Goal: Task Accomplishment & Management: Use online tool/utility

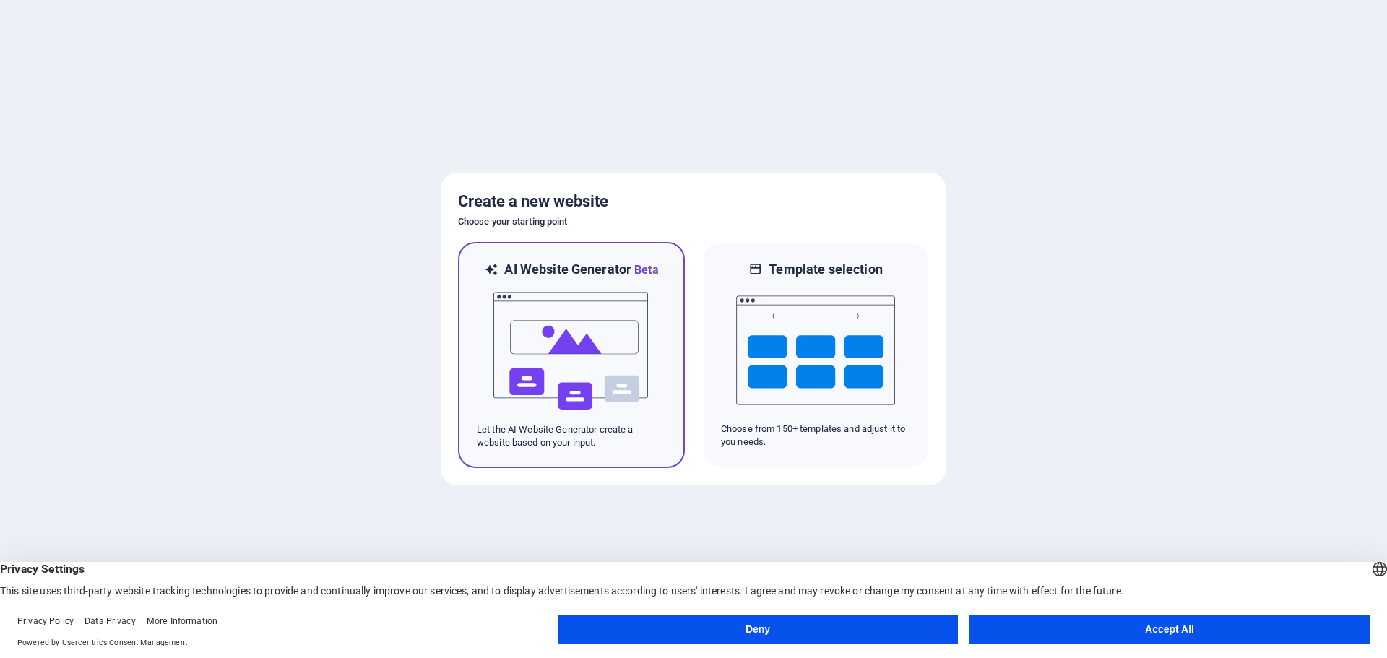
click at [543, 366] on img at bounding box center [571, 351] width 159 height 144
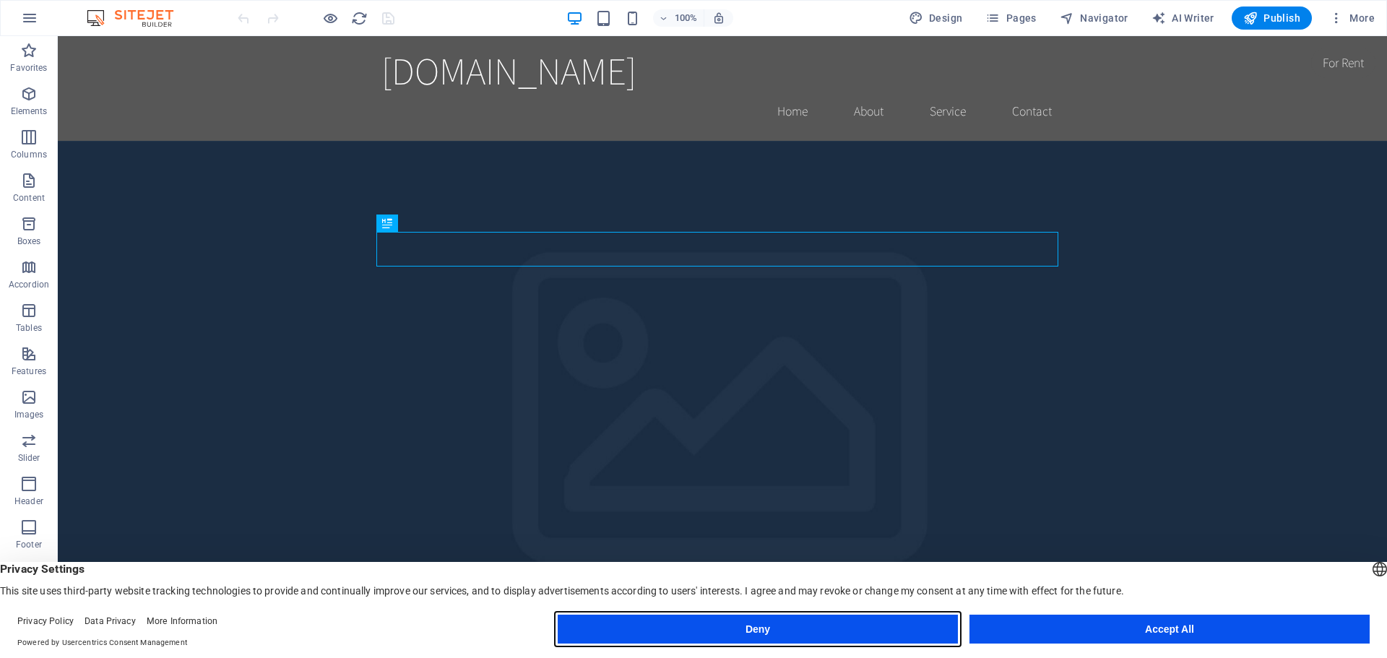
click at [802, 625] on button "Deny" at bounding box center [758, 629] width 400 height 29
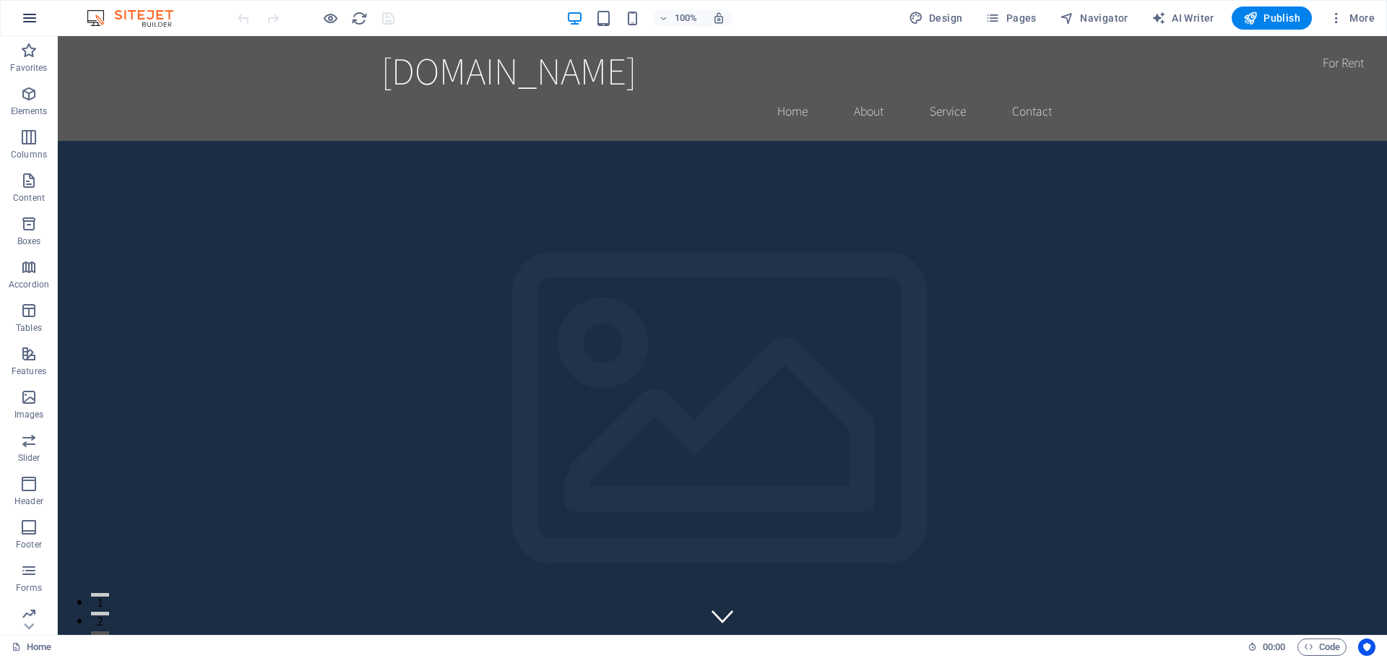
click at [30, 19] on icon "button" at bounding box center [29, 17] width 17 height 17
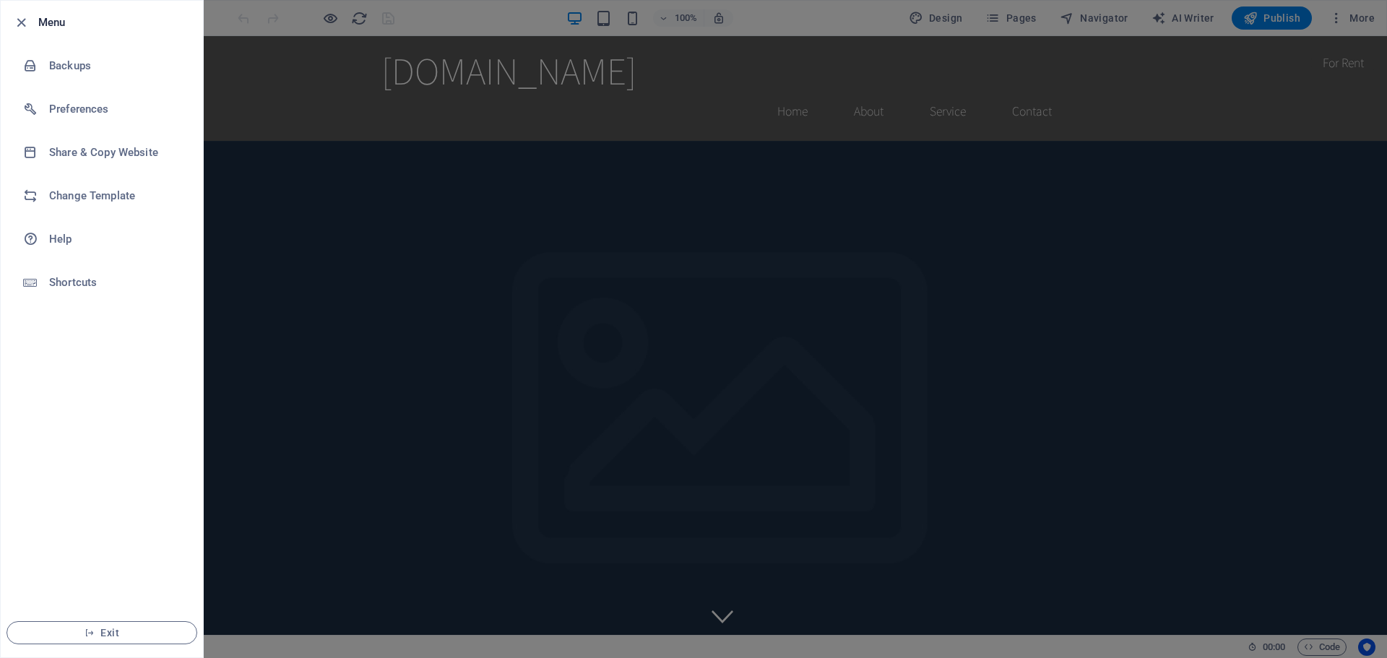
click at [334, 295] on div at bounding box center [693, 329] width 1387 height 658
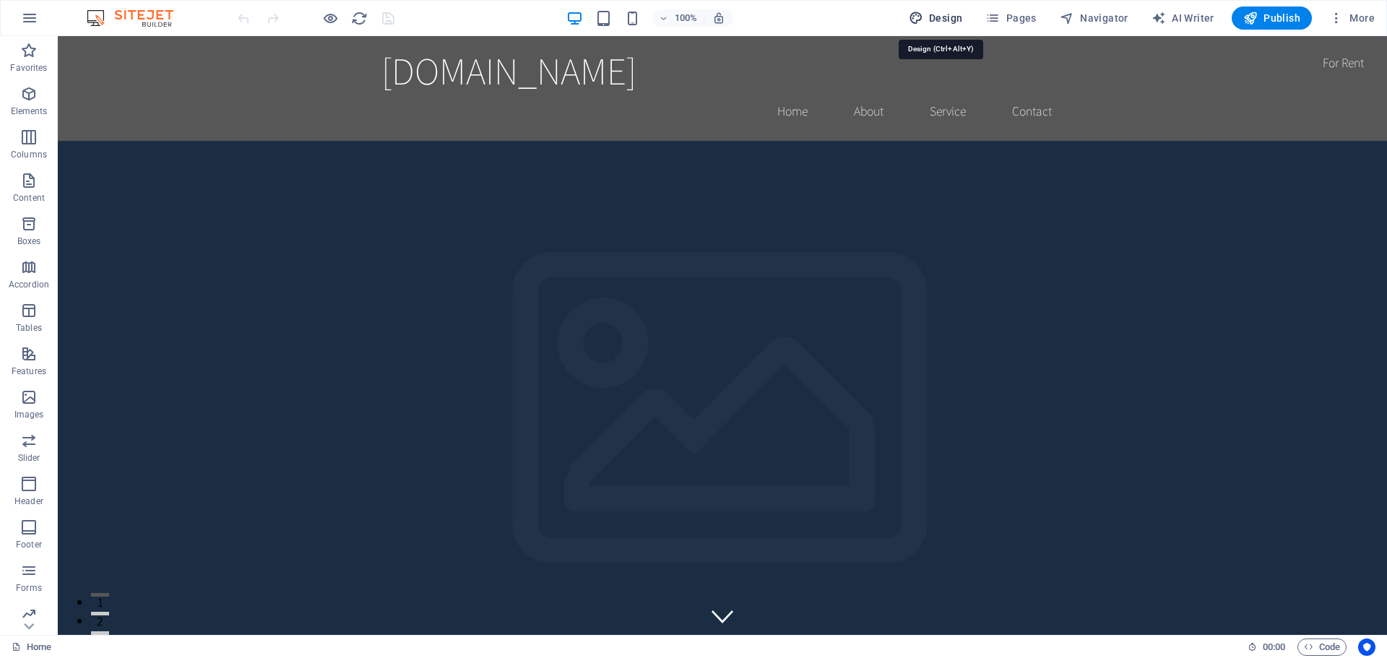
click at [917, 18] on icon "button" at bounding box center [916, 18] width 14 height 14
select select "rem"
select select "200"
select select "px"
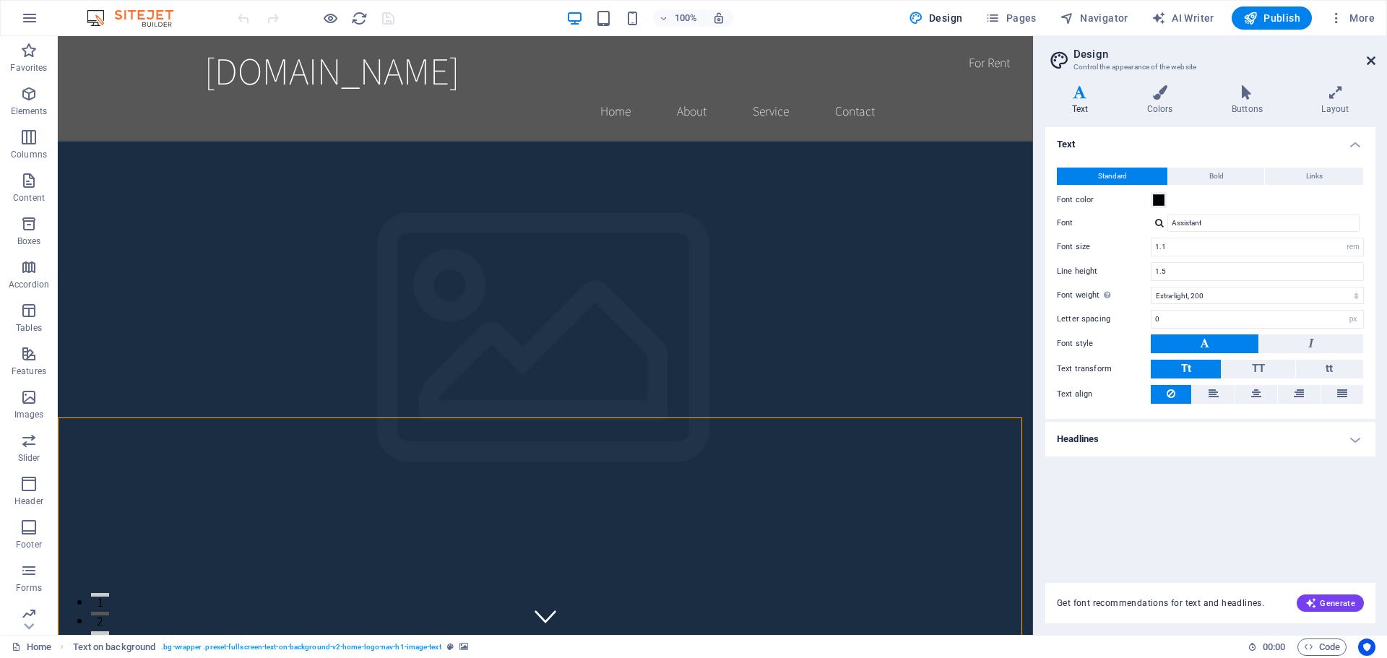
click at [1367, 56] on icon at bounding box center [1371, 61] width 9 height 12
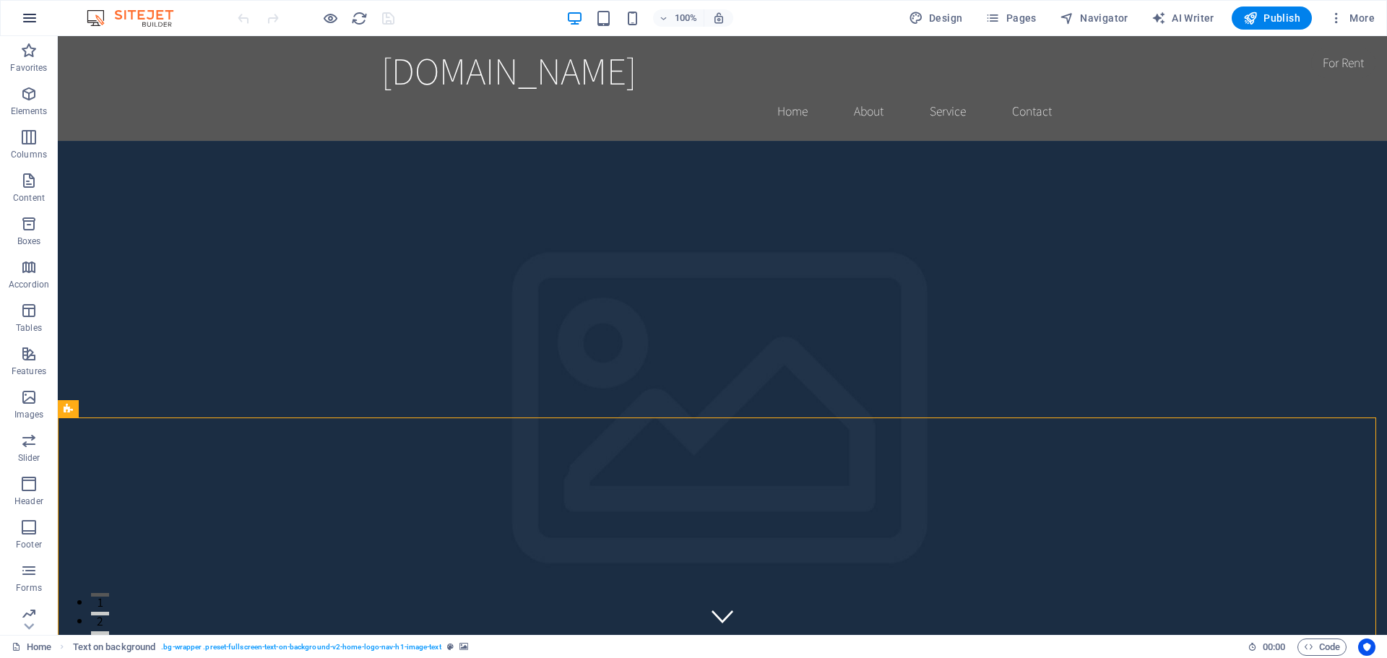
click at [31, 15] on icon "button" at bounding box center [29, 17] width 17 height 17
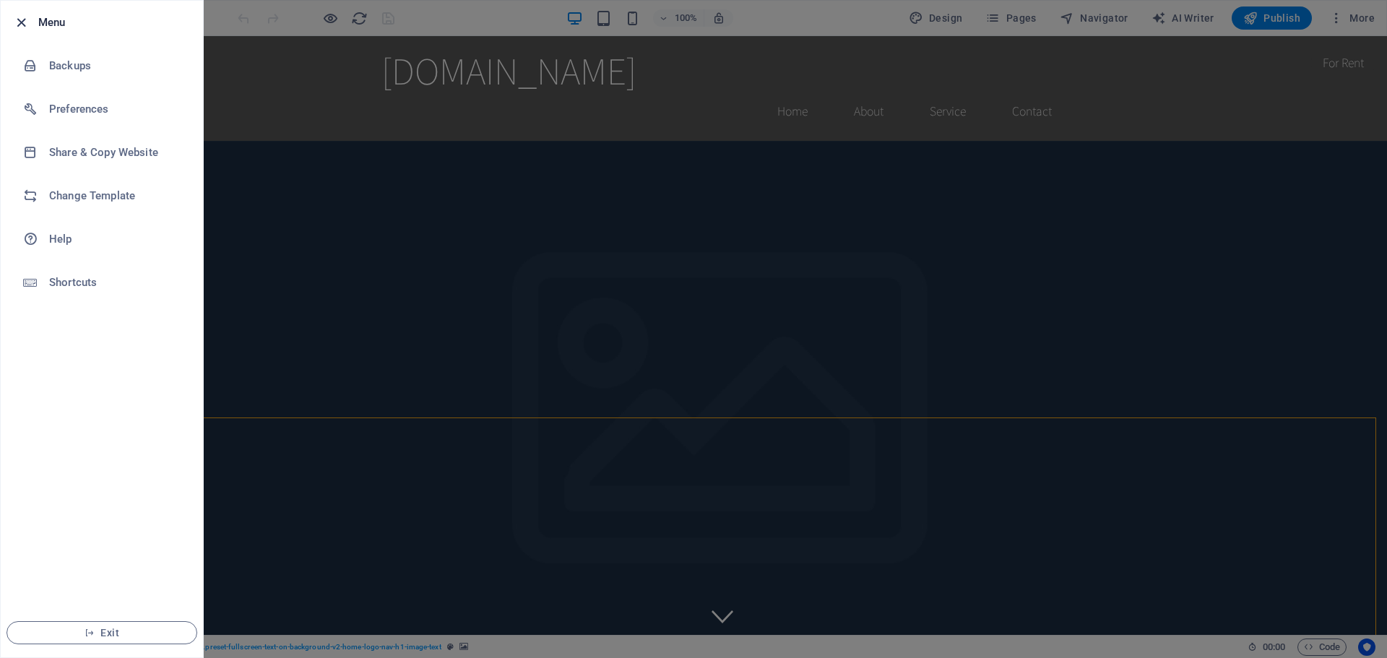
click at [25, 27] on icon "button" at bounding box center [21, 22] width 17 height 17
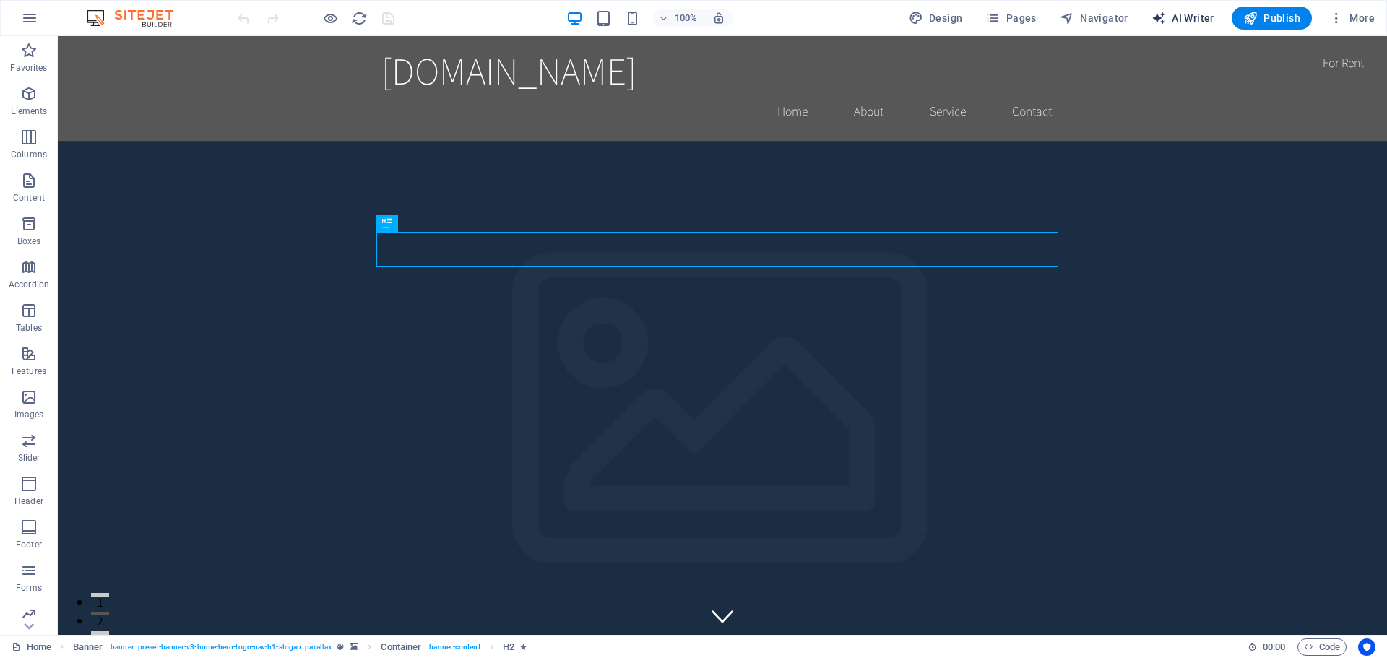
click at [1200, 22] on span "AI Writer" at bounding box center [1183, 18] width 63 height 14
select select "English"
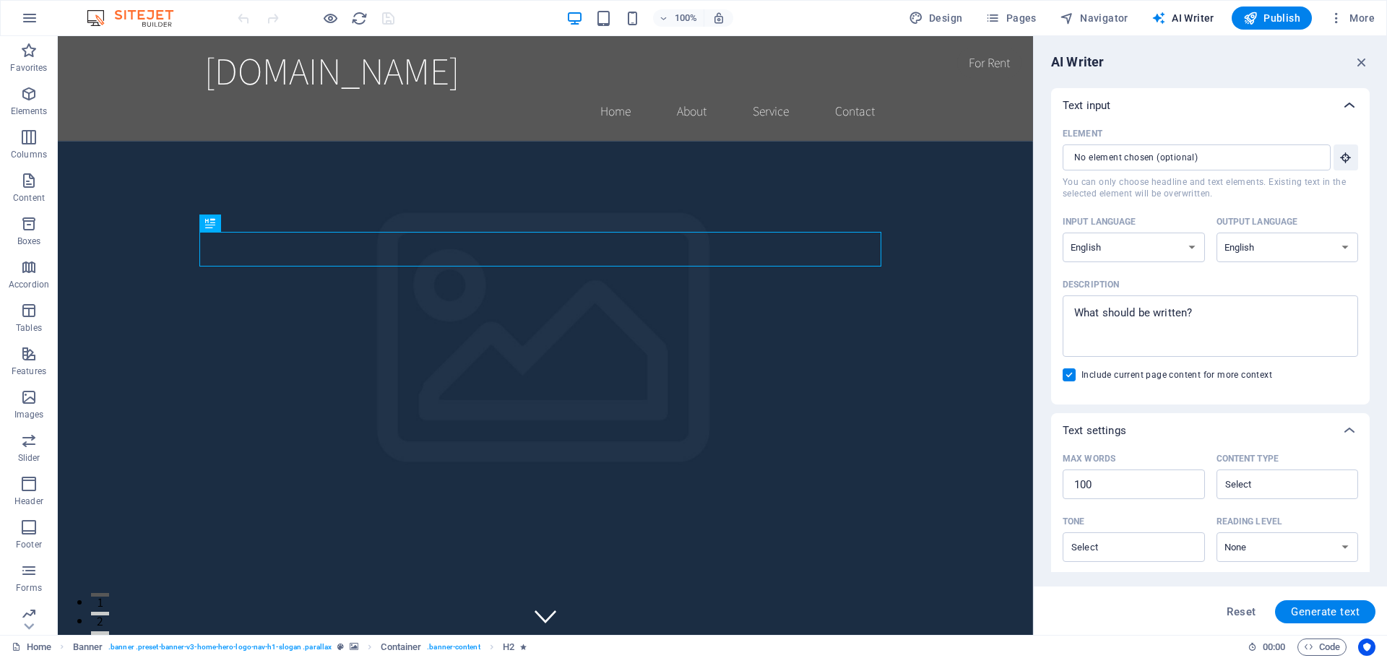
drag, startPoint x: 1373, startPoint y: 153, endPoint x: 1349, endPoint y: 109, distance: 50.1
click at [1349, 109] on div "AI Writer Text input Element ​ You can only choose headline and text elements. …" at bounding box center [1210, 335] width 353 height 599
click at [1345, 14] on span "More" at bounding box center [1352, 18] width 46 height 14
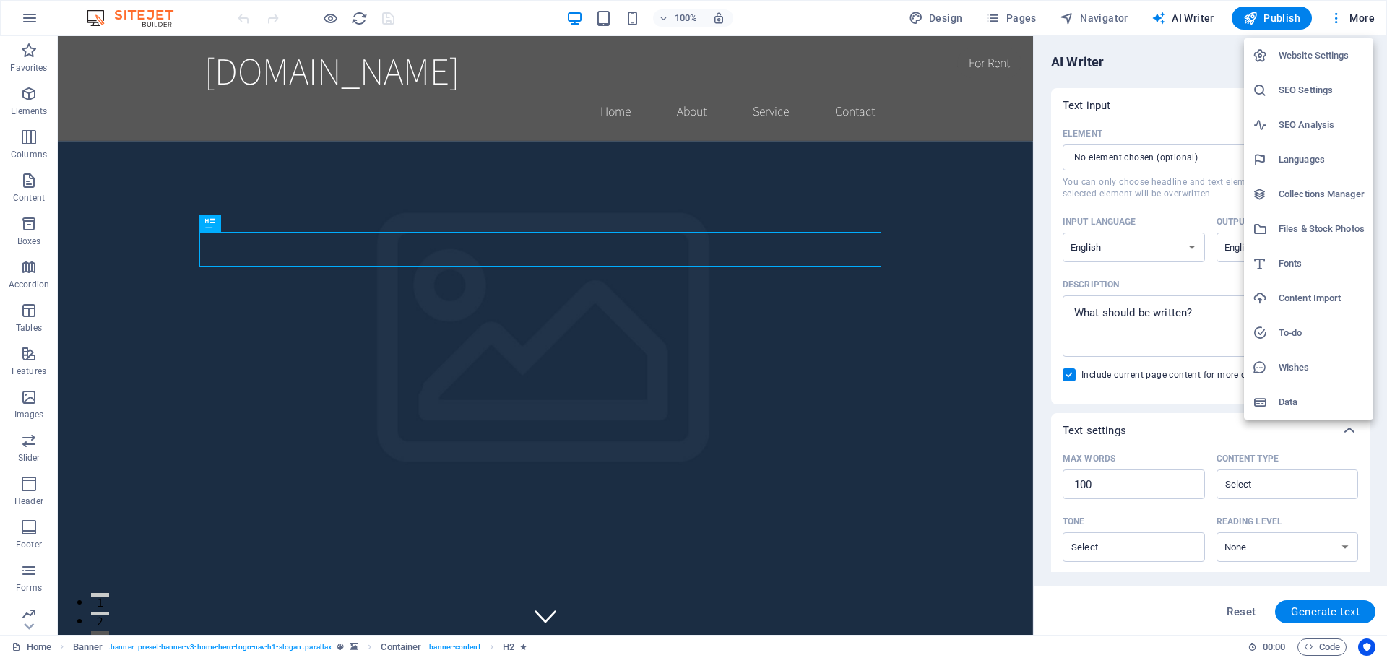
click at [1313, 379] on li "Wishes" at bounding box center [1308, 367] width 129 height 35
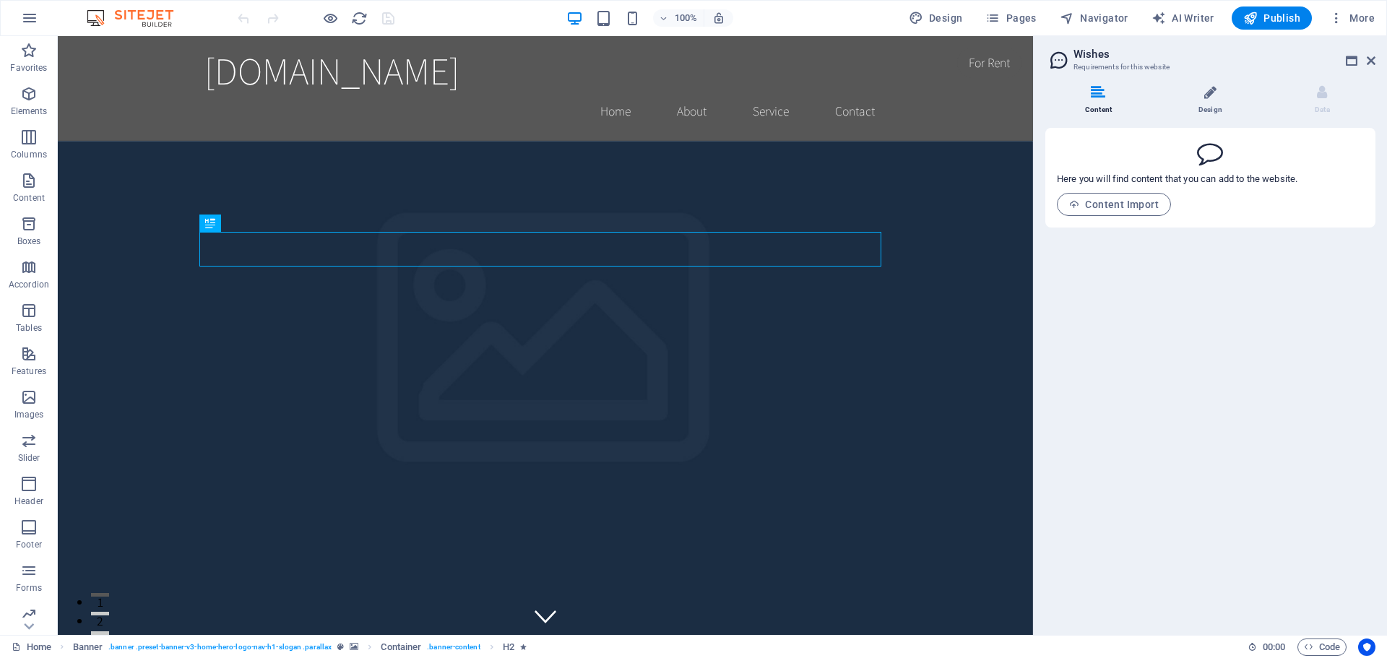
click at [1209, 99] on icon at bounding box center [1210, 92] width 12 height 14
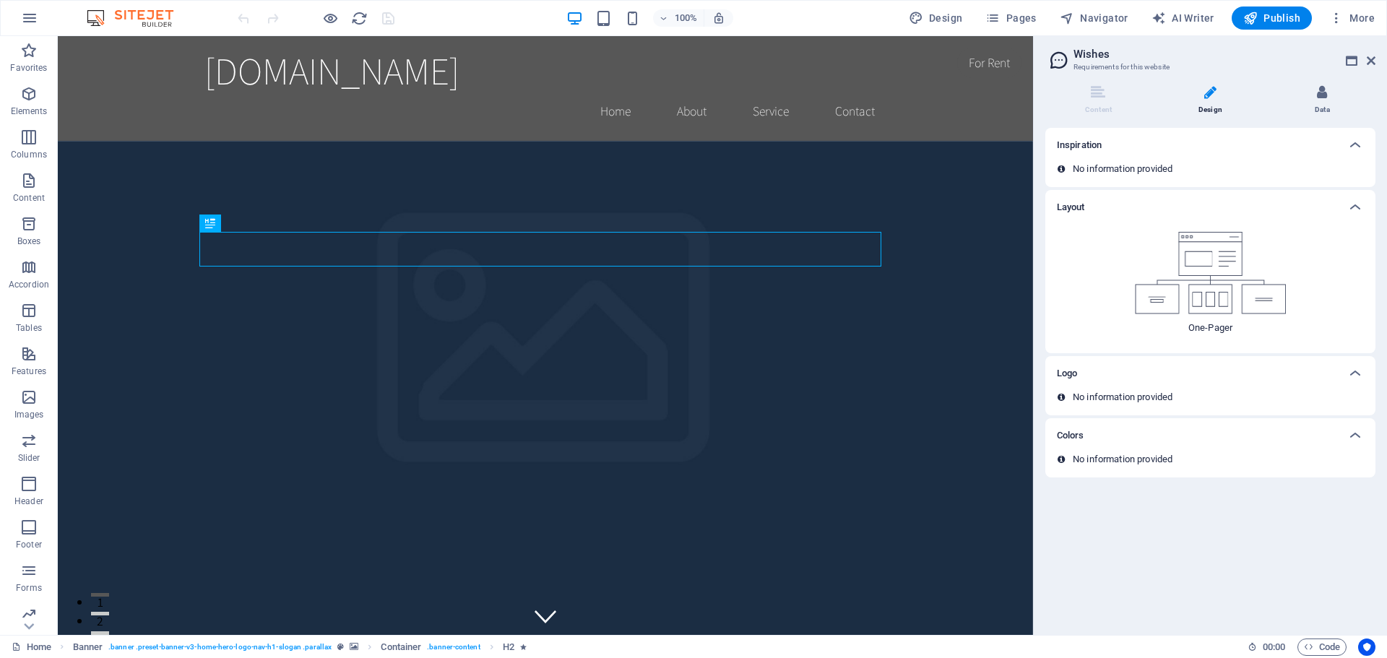
click at [1285, 104] on li "Data" at bounding box center [1322, 100] width 106 height 31
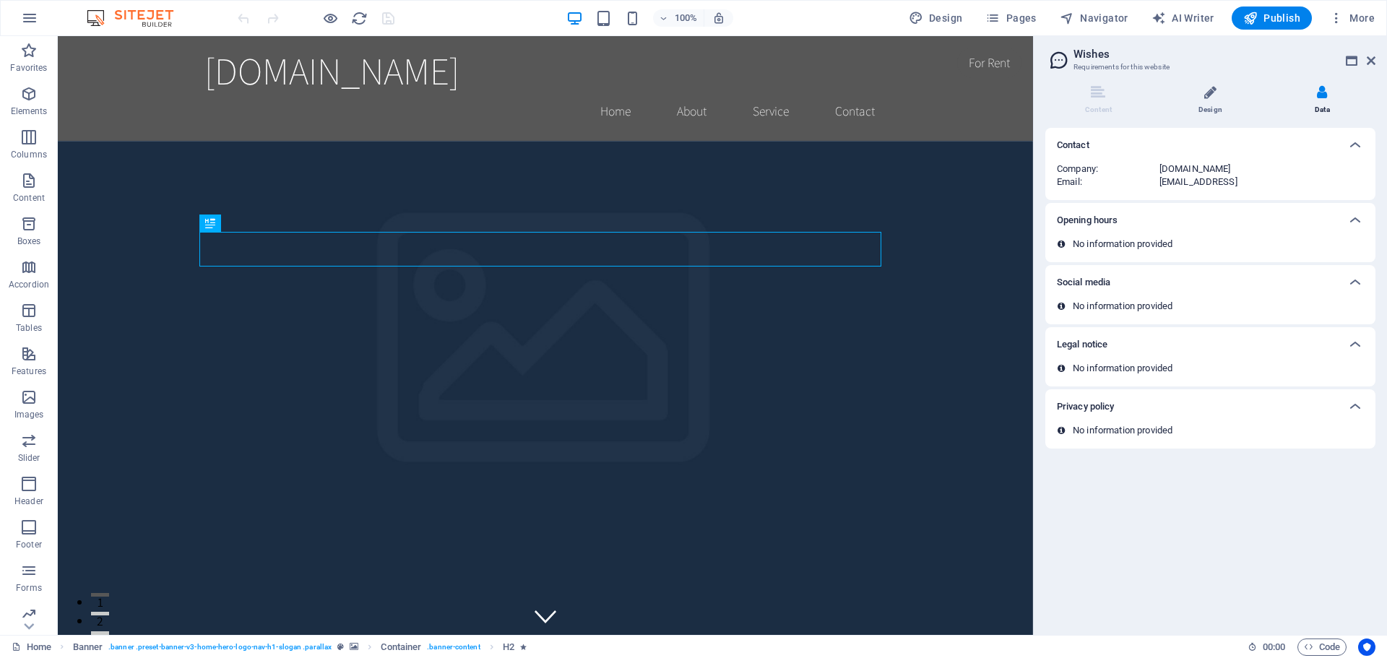
click at [1224, 97] on li "Design" at bounding box center [1213, 100] width 112 height 31
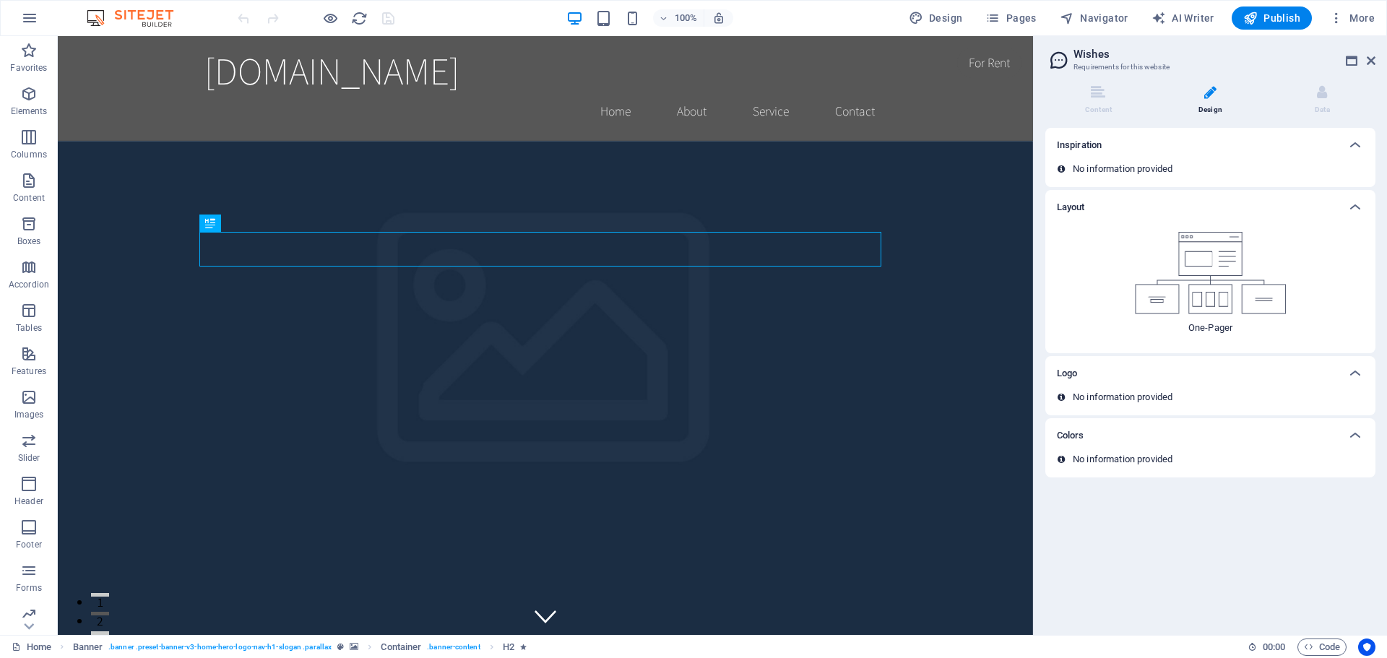
click at [1136, 386] on div "Logo" at bounding box center [1210, 373] width 330 height 35
click at [1095, 12] on span "Navigator" at bounding box center [1094, 18] width 69 height 14
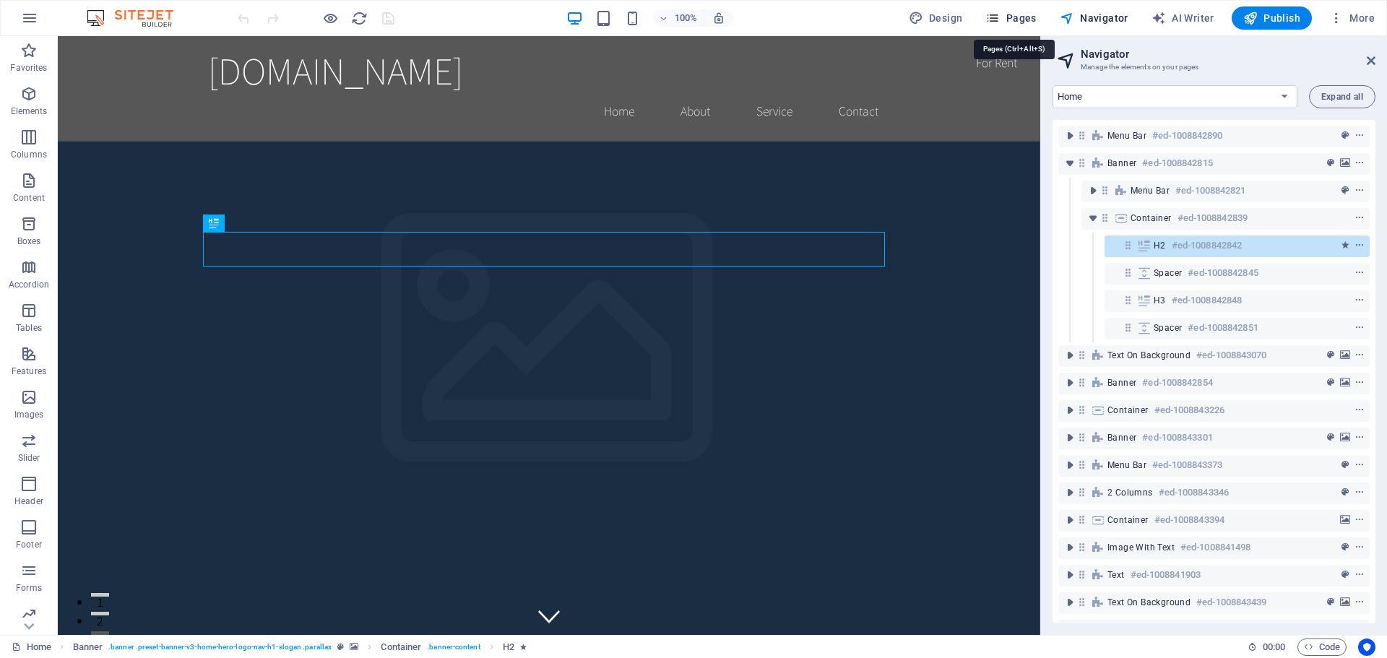
click at [1028, 12] on span "Pages" at bounding box center [1010, 18] width 51 height 14
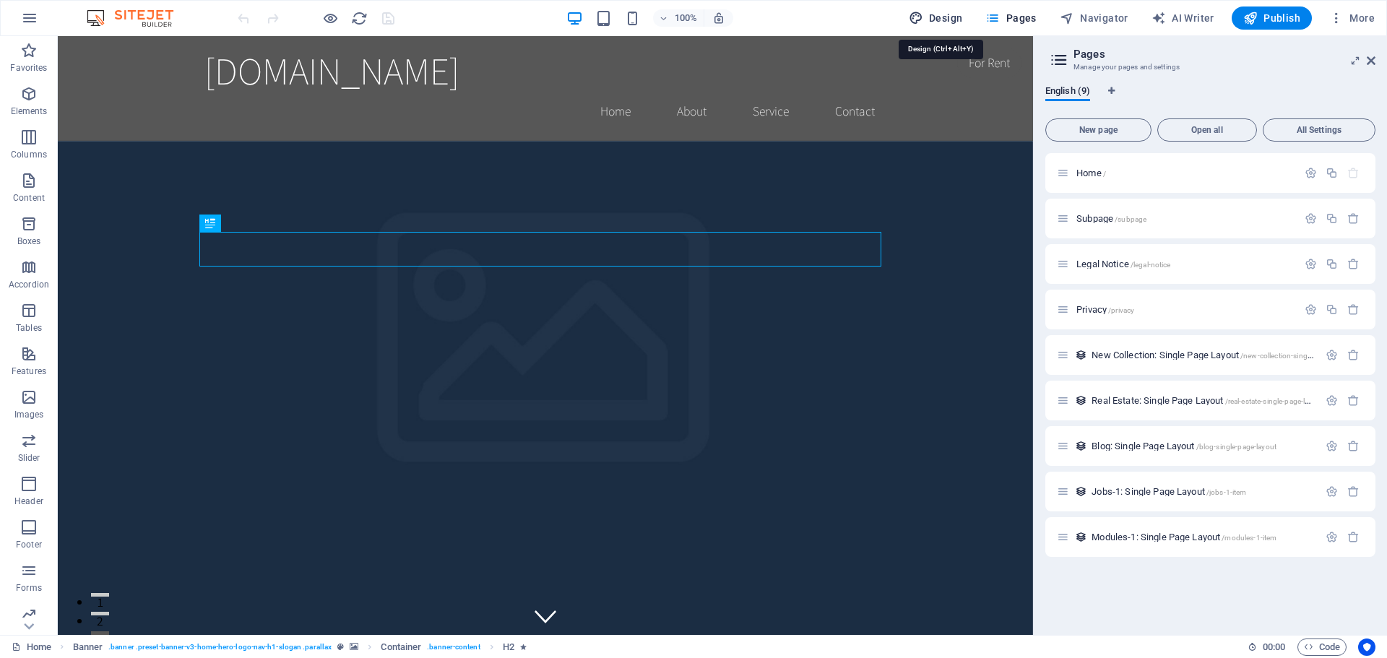
click at [933, 14] on span "Design" at bounding box center [936, 18] width 54 height 14
select select "rem"
select select "200"
select select "px"
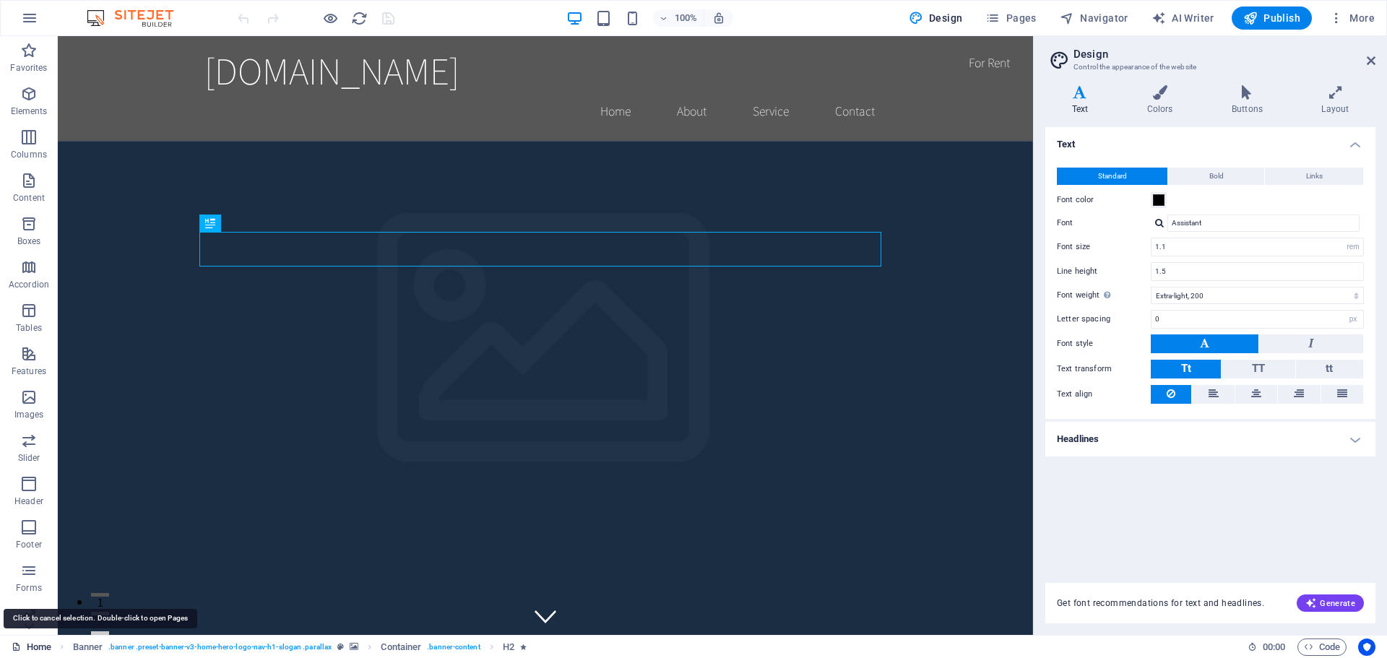
click at [35, 644] on link "Home" at bounding box center [32, 647] width 40 height 17
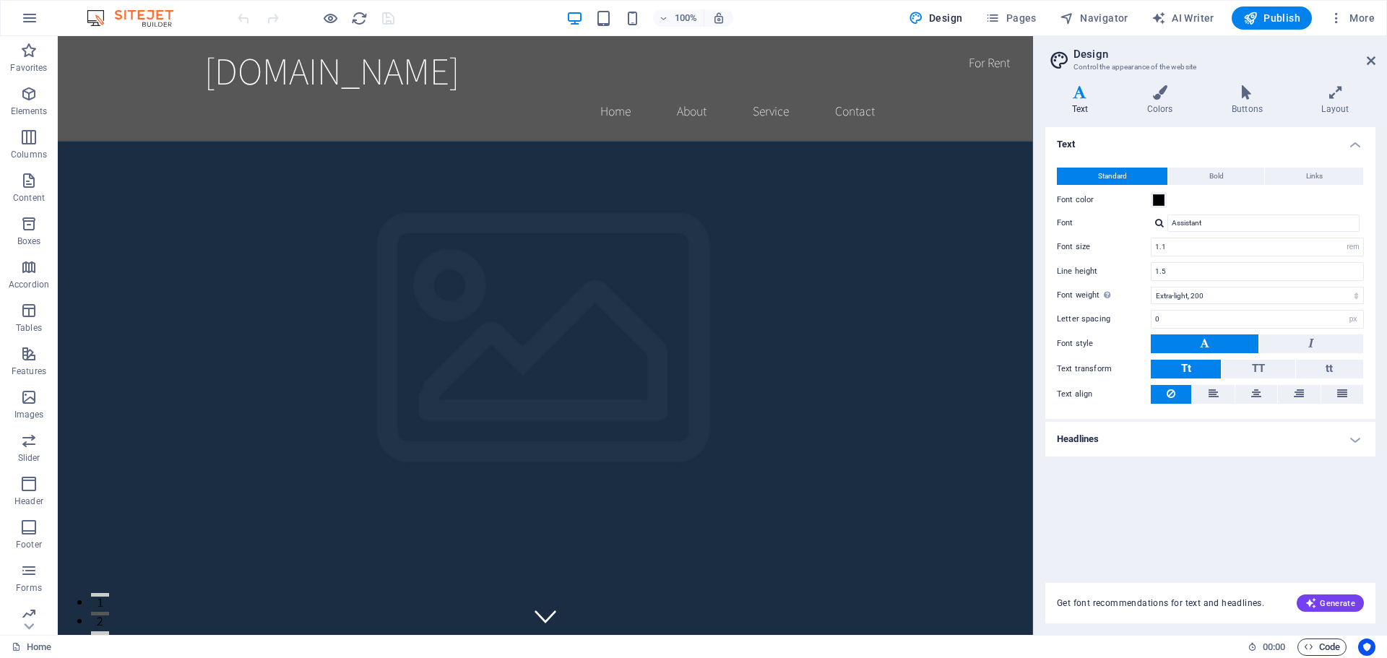
click at [1319, 648] on span "Code" at bounding box center [1322, 647] width 36 height 17
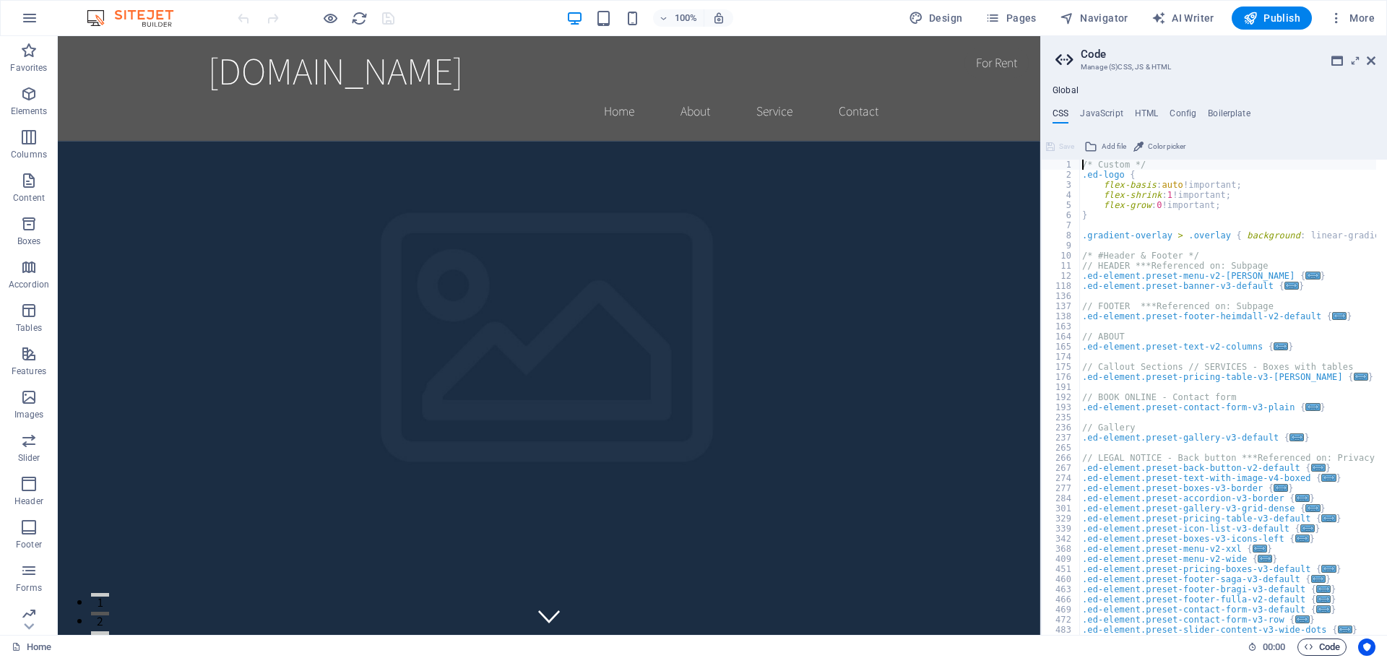
click at [1319, 648] on span "Code" at bounding box center [1322, 647] width 36 height 17
click at [1274, 650] on span "00 : 00" at bounding box center [1274, 647] width 22 height 17
click at [1330, 647] on span "Code" at bounding box center [1322, 647] width 36 height 17
click at [1369, 62] on icon at bounding box center [1371, 61] width 9 height 12
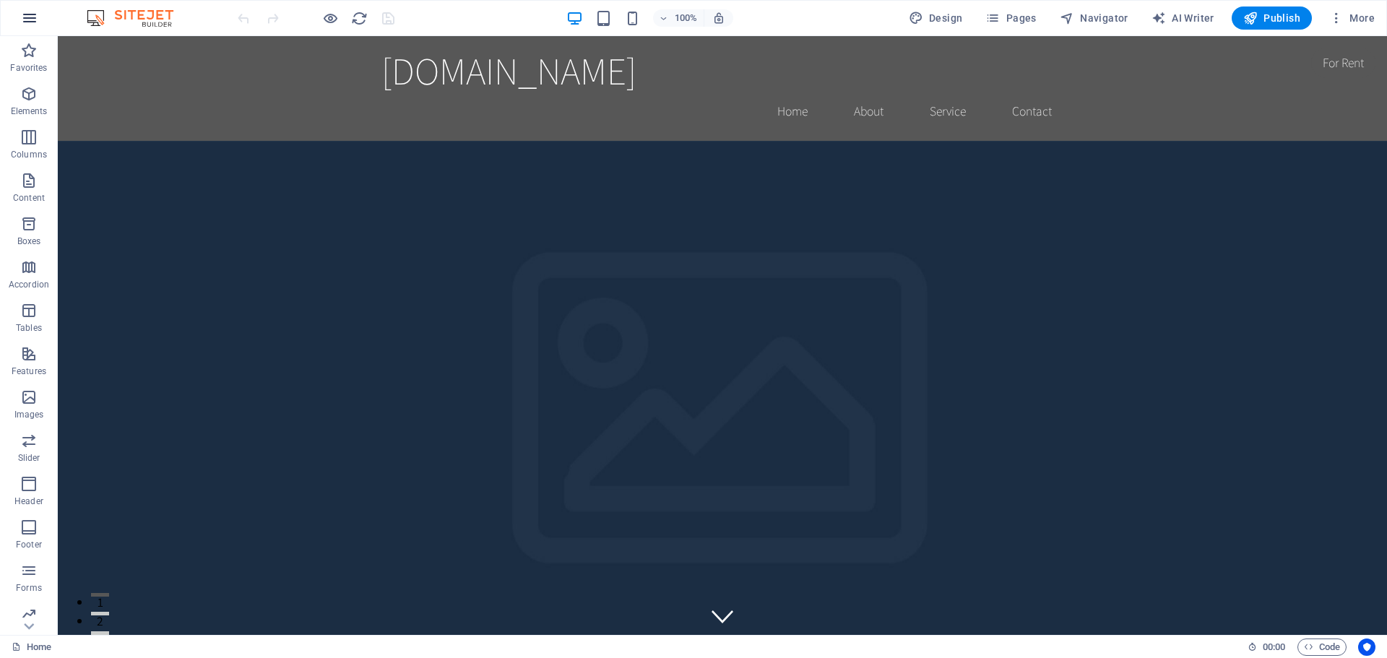
click at [29, 17] on icon "button" at bounding box center [29, 17] width 17 height 17
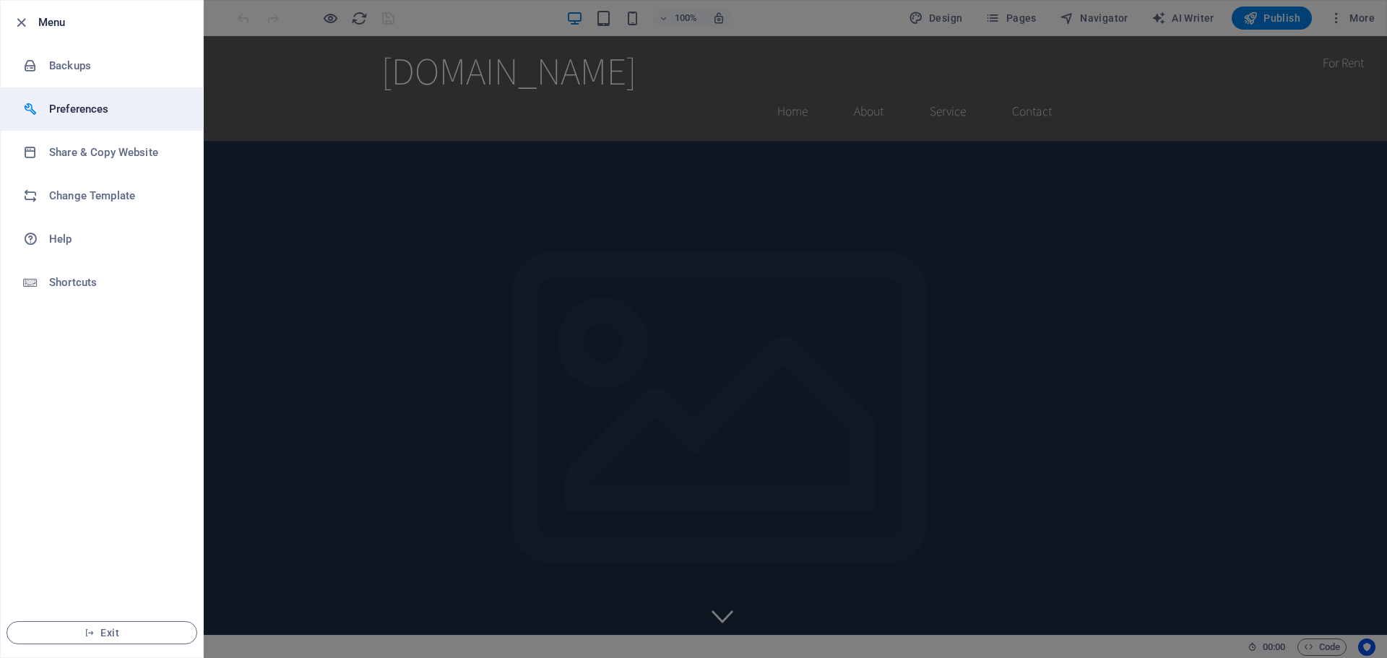
click at [76, 113] on h6 "Preferences" at bounding box center [116, 108] width 134 height 17
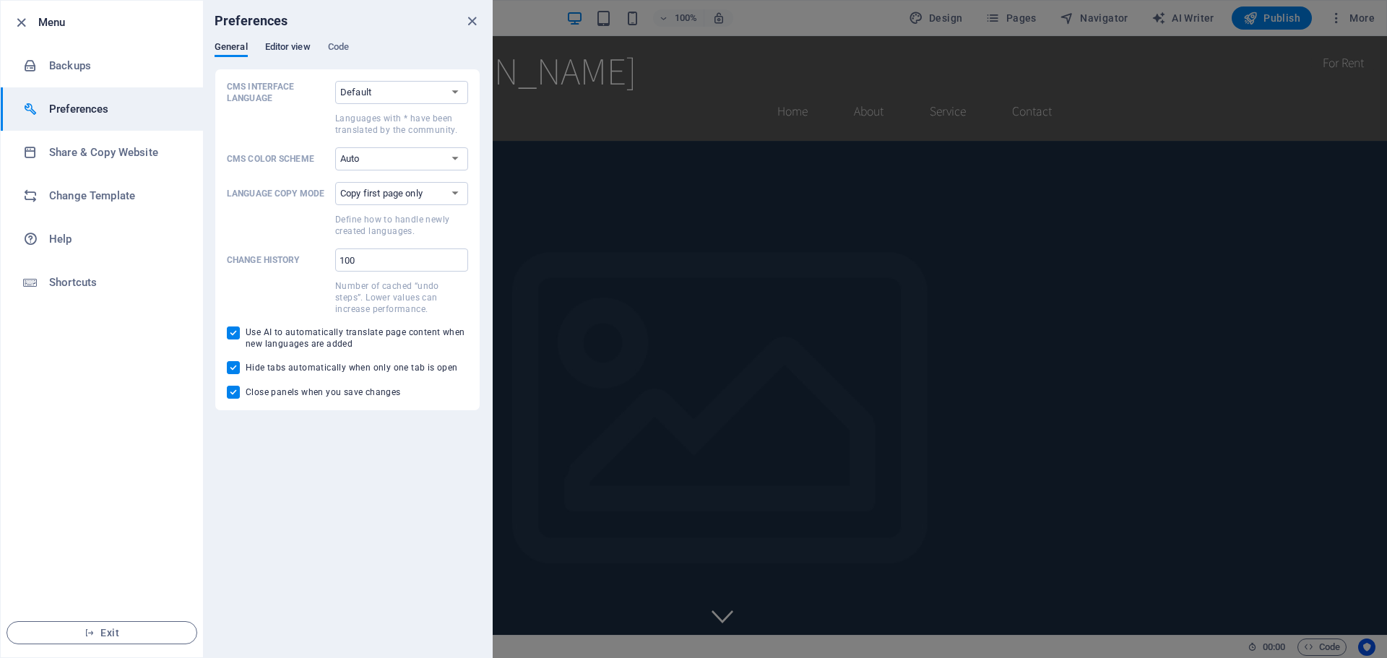
click at [282, 46] on span "Editor view" at bounding box center [288, 48] width 46 height 20
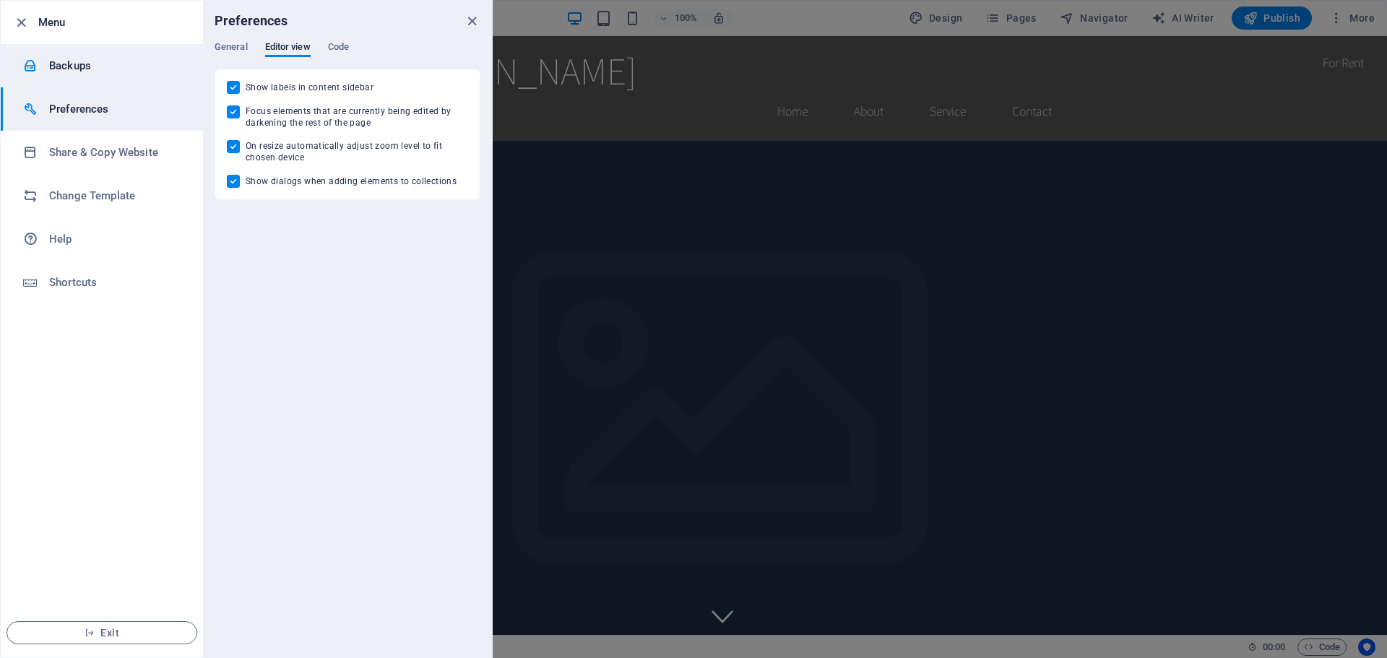
click at [85, 51] on li "Backups" at bounding box center [102, 65] width 202 height 43
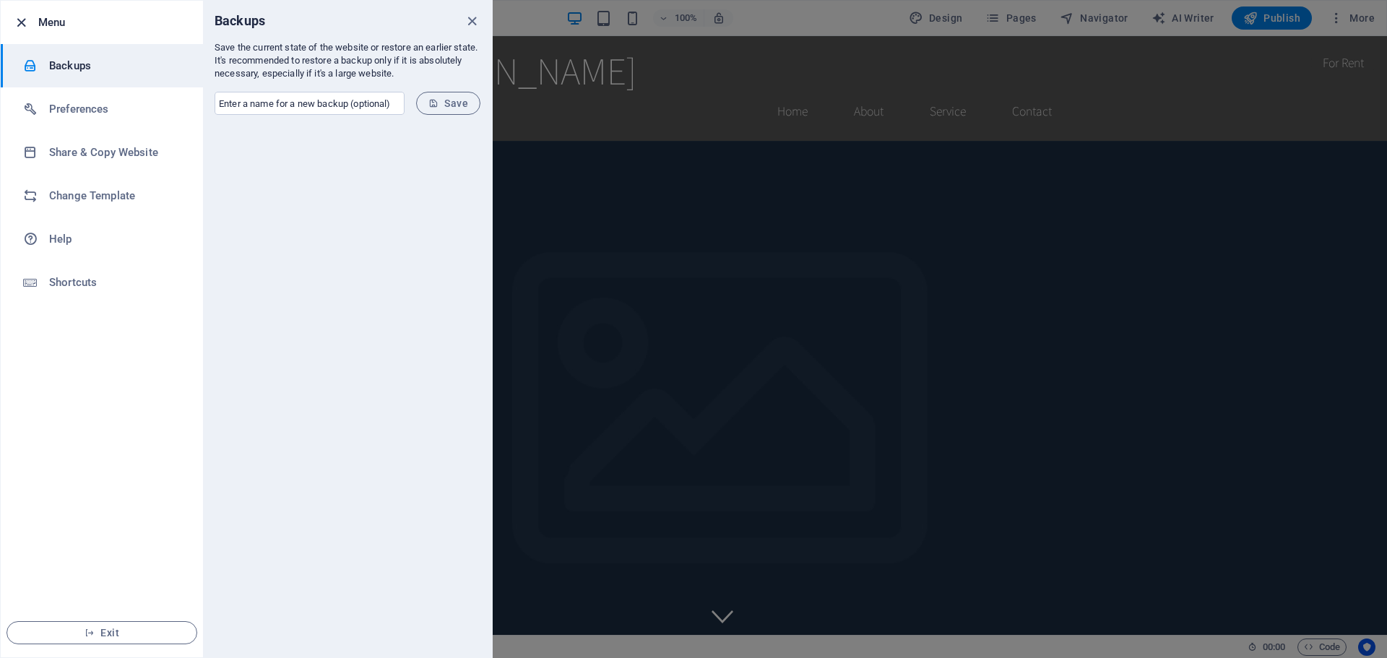
click at [19, 17] on icon "button" at bounding box center [21, 22] width 17 height 17
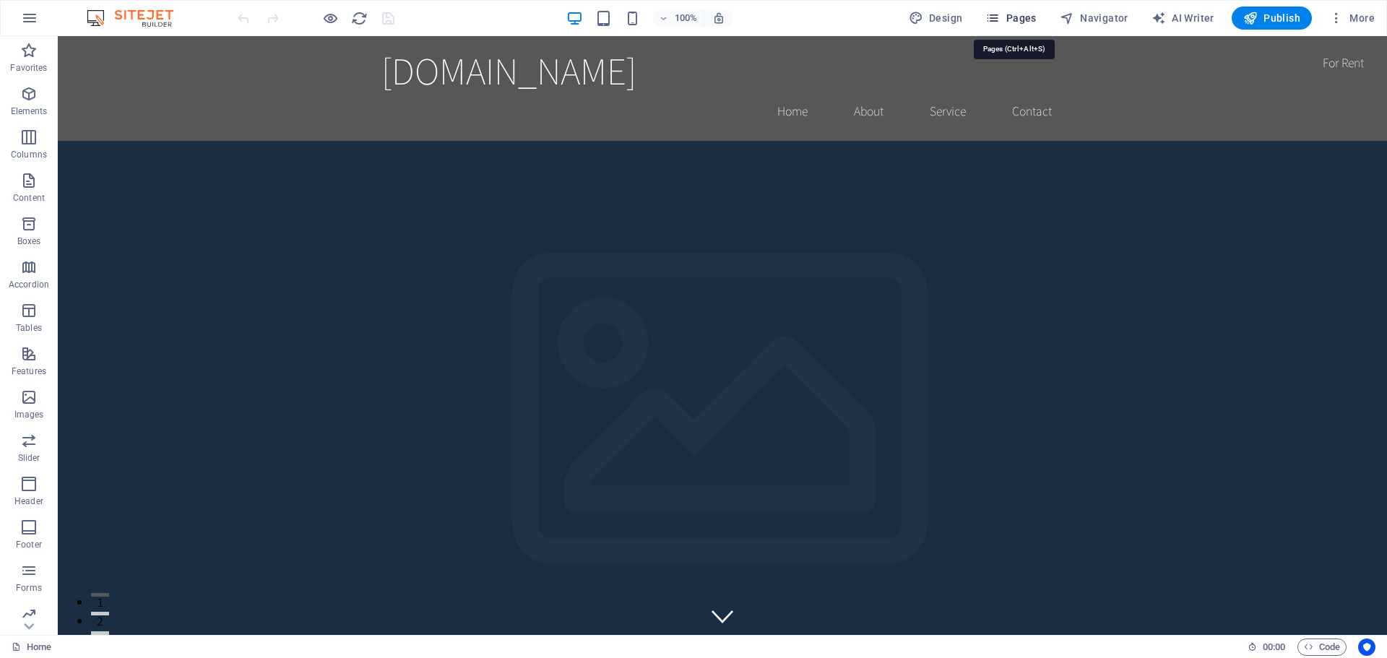
click at [1000, 16] on icon "button" at bounding box center [992, 18] width 14 height 14
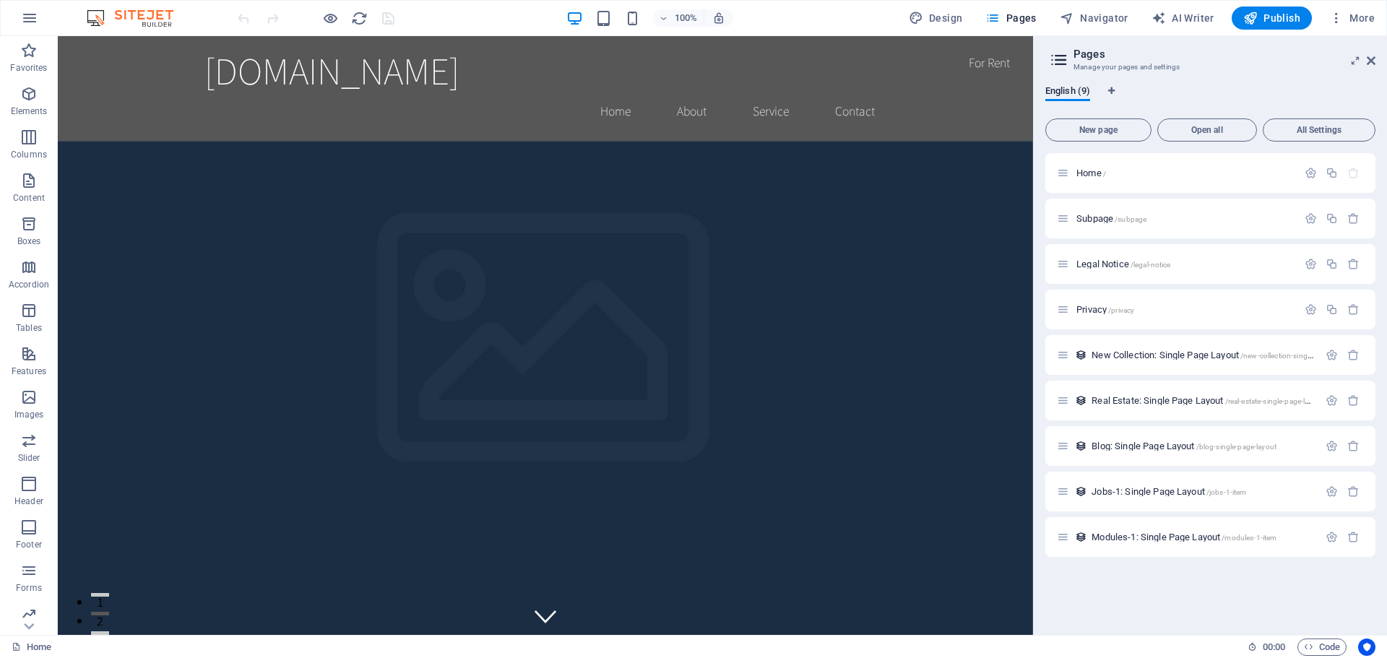
click at [488, 17] on div "100% Design Pages Navigator AI Writer Publish More" at bounding box center [808, 18] width 1146 height 23
click at [449, 20] on div "100% Design Pages Navigator AI Writer Publish More" at bounding box center [808, 18] width 1146 height 23
click at [1371, 64] on icon at bounding box center [1371, 61] width 9 height 12
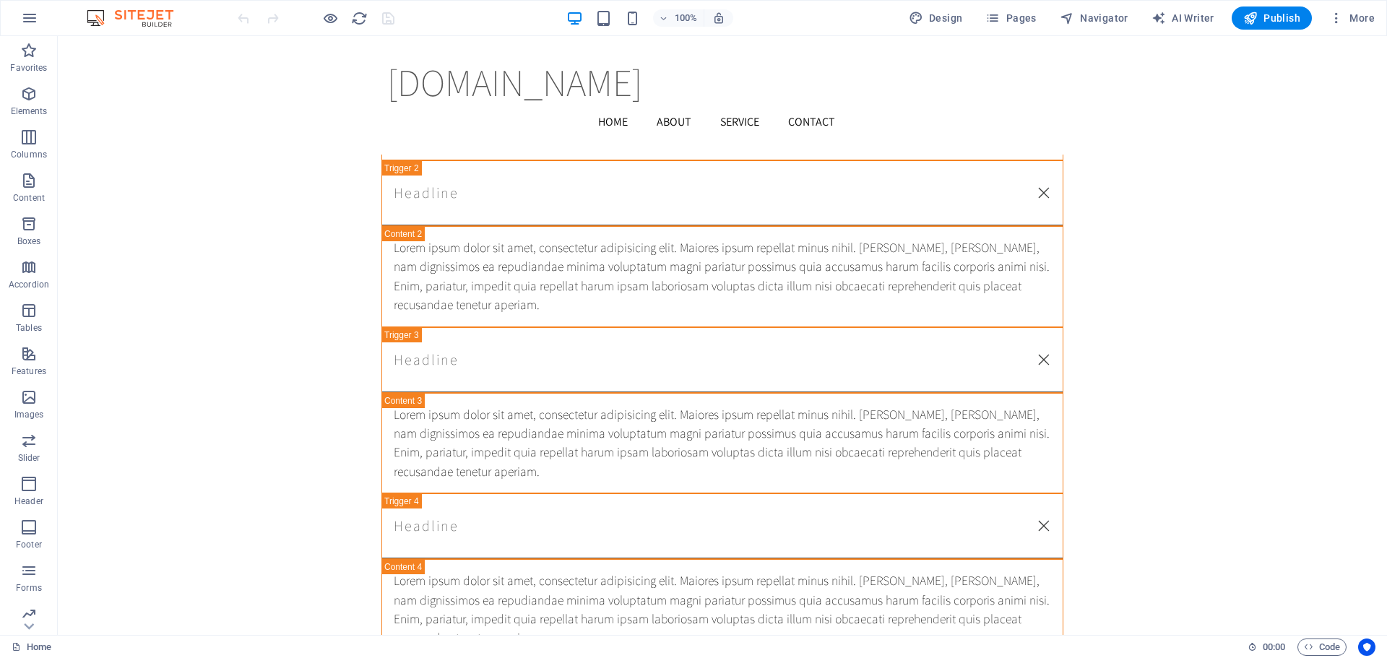
scroll to position [2284, 0]
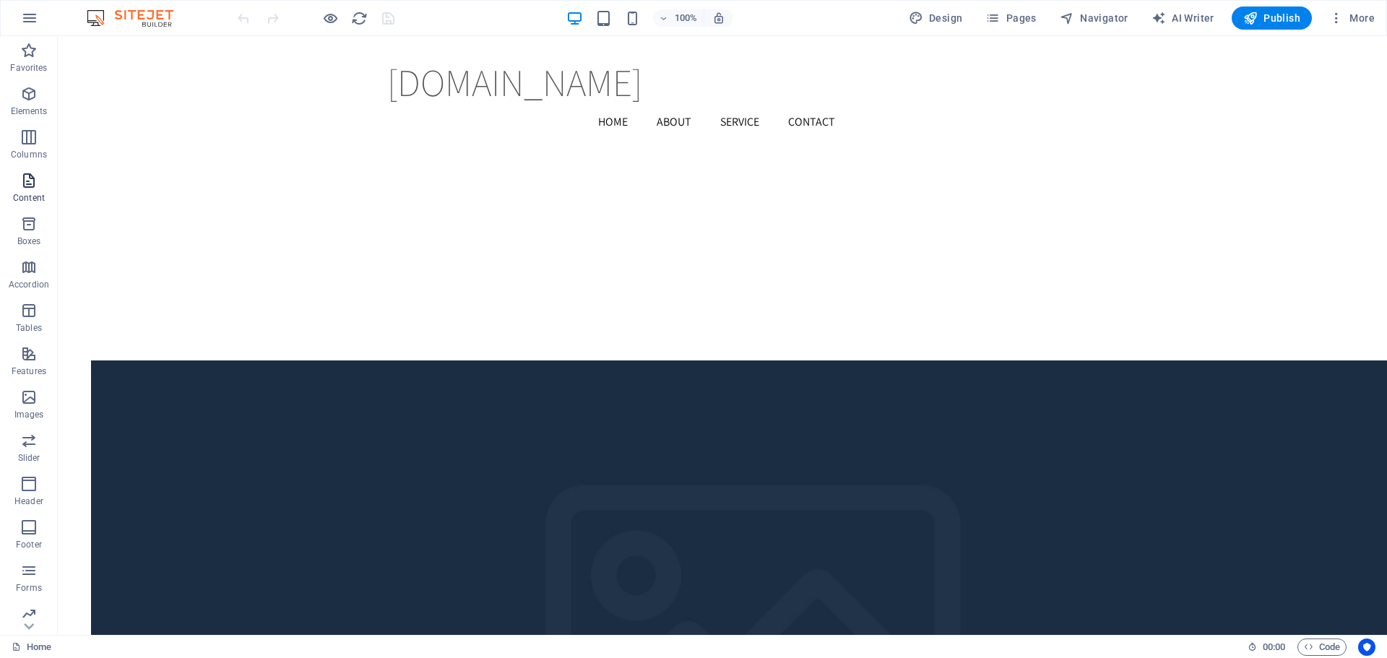
click at [35, 181] on icon "button" at bounding box center [28, 180] width 17 height 17
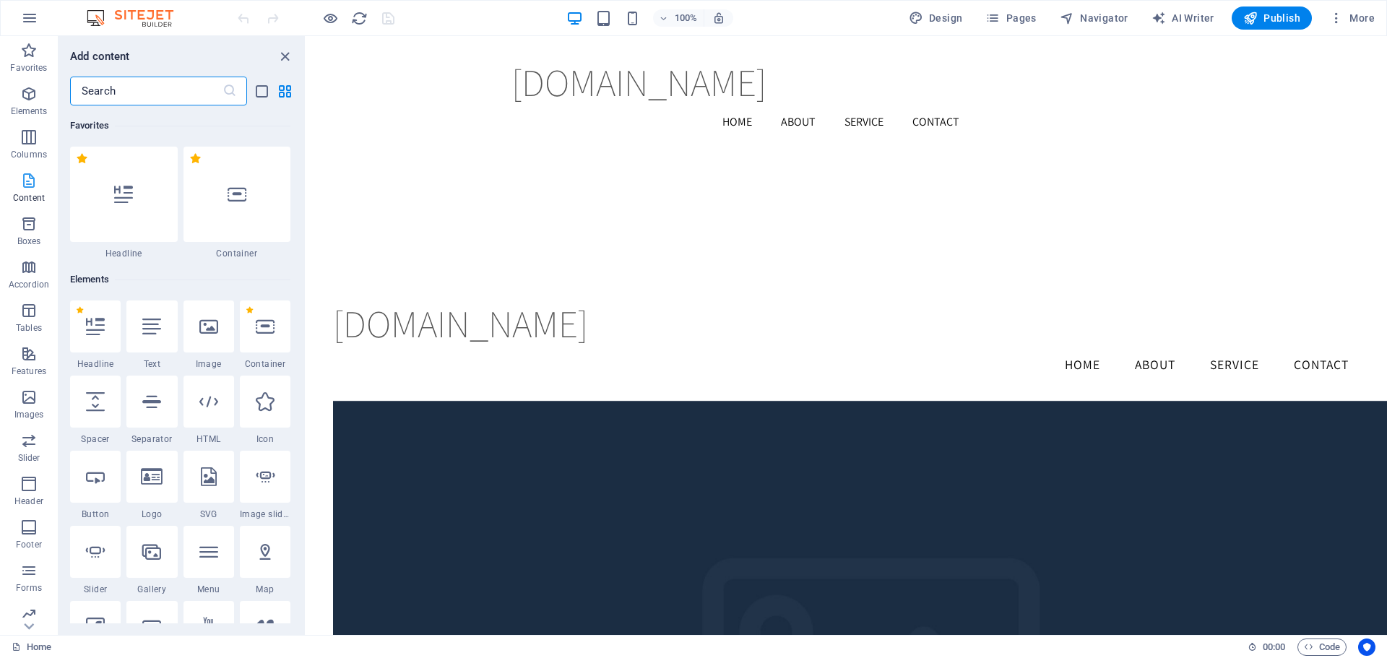
scroll to position [2528, 0]
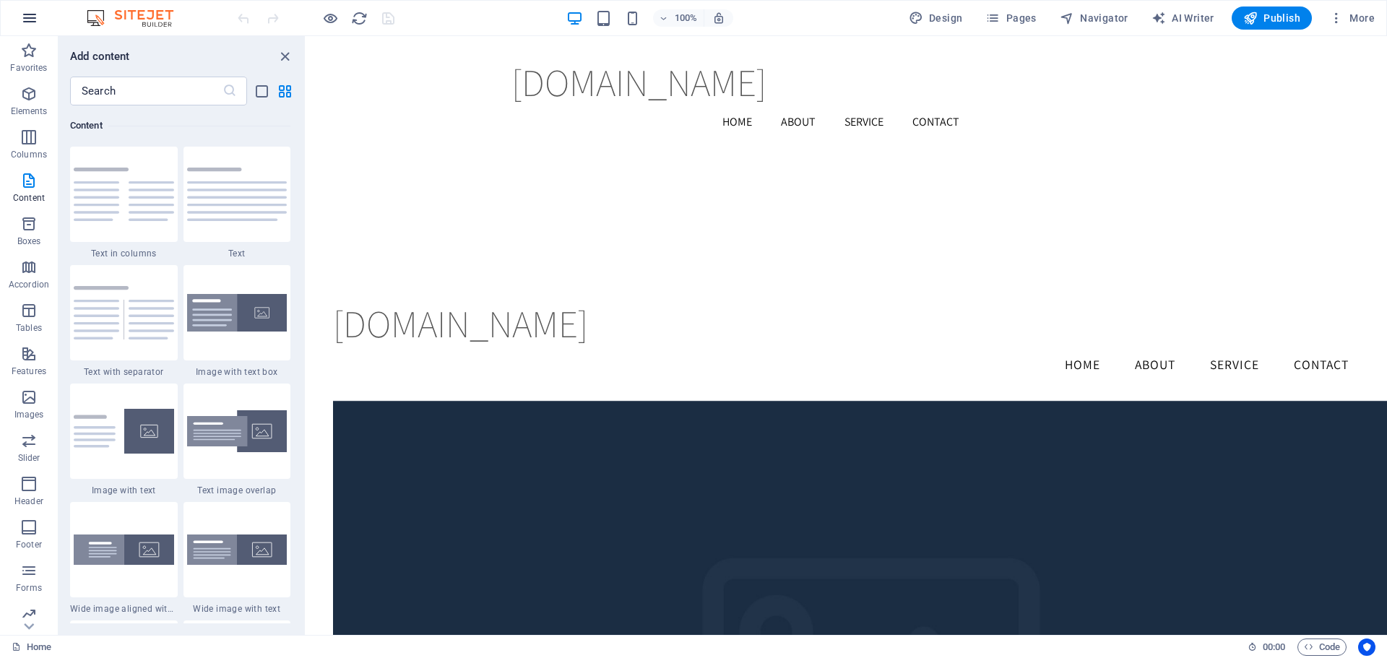
click at [35, 18] on icon "button" at bounding box center [29, 17] width 17 height 17
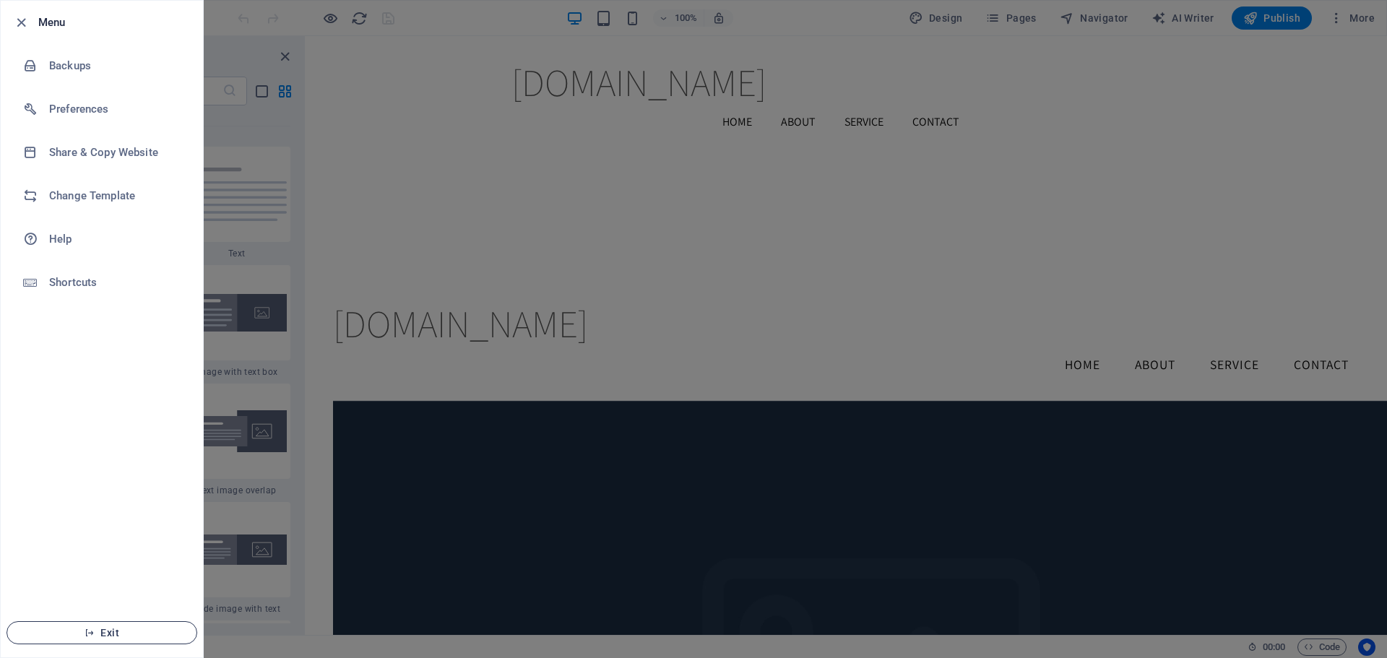
click at [108, 633] on span "Exit" at bounding box center [102, 633] width 166 height 12
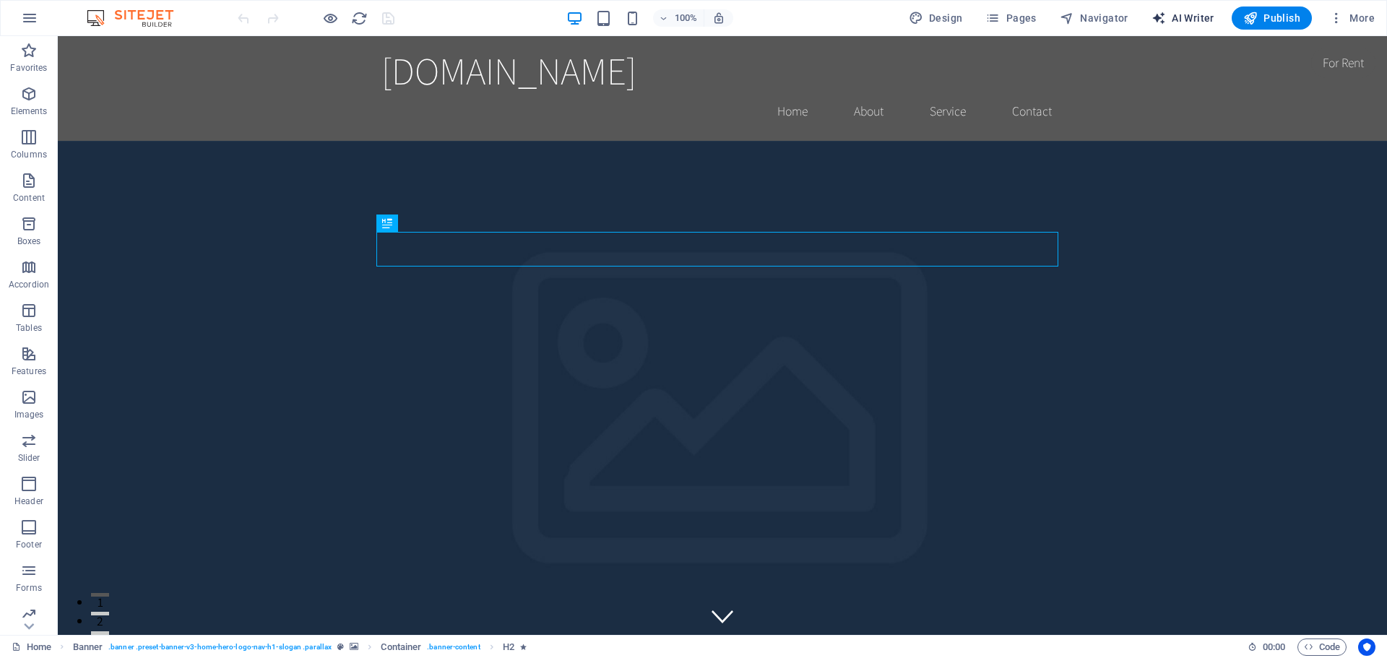
click at [1164, 12] on icon "button" at bounding box center [1159, 18] width 14 height 14
select select "English"
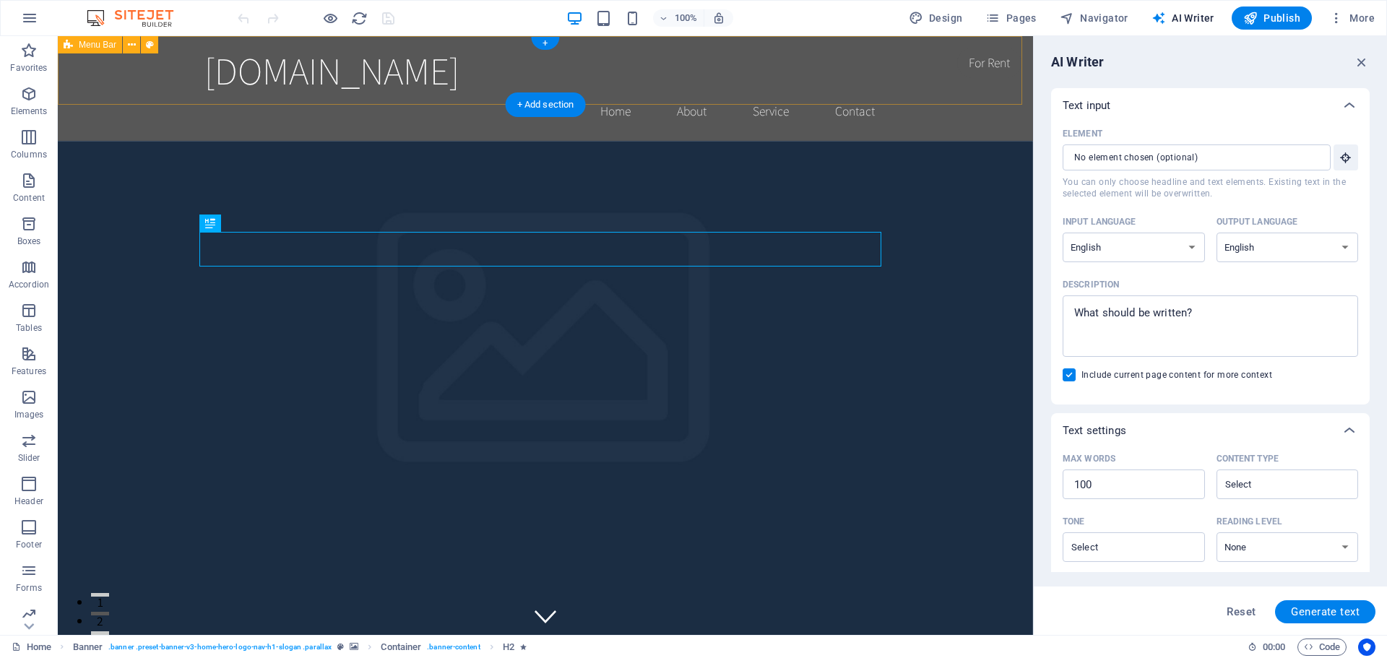
click at [939, 60] on div "[DOMAIN_NAME] Home About Service Contact" at bounding box center [545, 88] width 975 height 105
drag, startPoint x: 939, startPoint y: 60, endPoint x: 894, endPoint y: 65, distance: 45.8
click at [939, 60] on div "[DOMAIN_NAME] Home About Service Contact" at bounding box center [545, 88] width 975 height 105
select select "header"
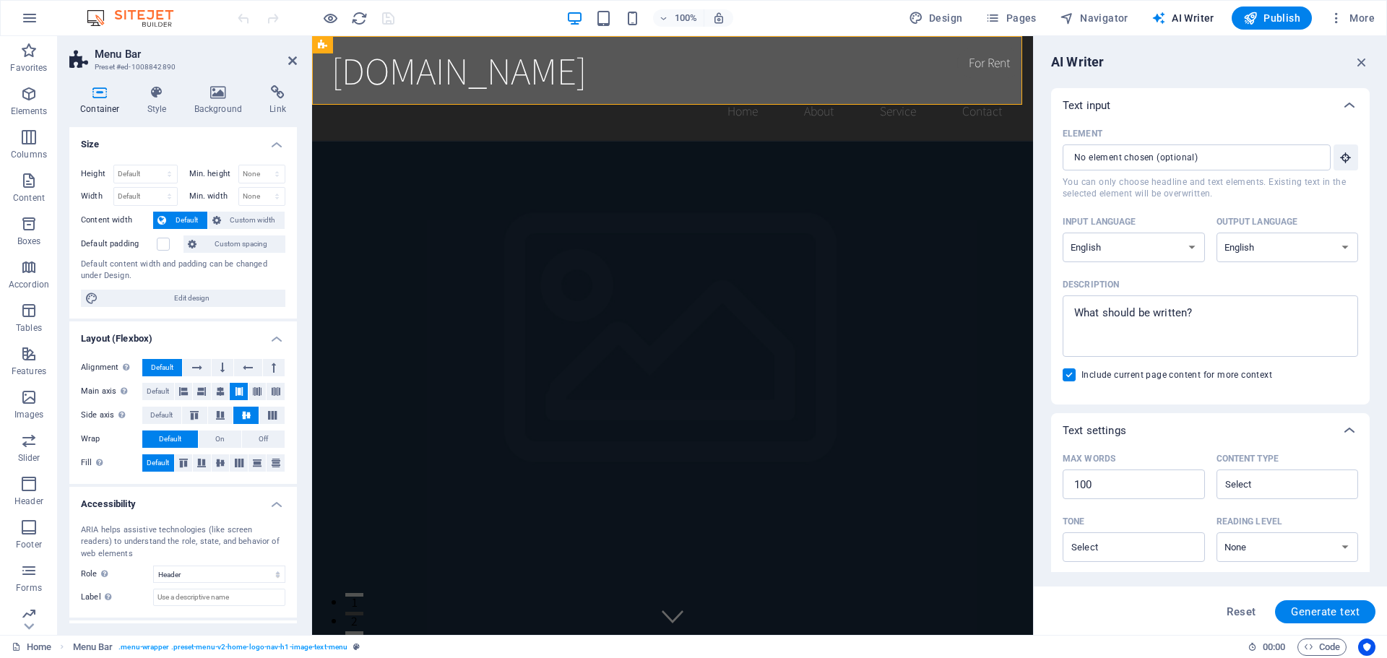
click at [827, 27] on div "100% Design Pages Navigator AI Writer Publish More" at bounding box center [808, 18] width 1146 height 23
click at [1360, 69] on icon "button" at bounding box center [1362, 62] width 16 height 16
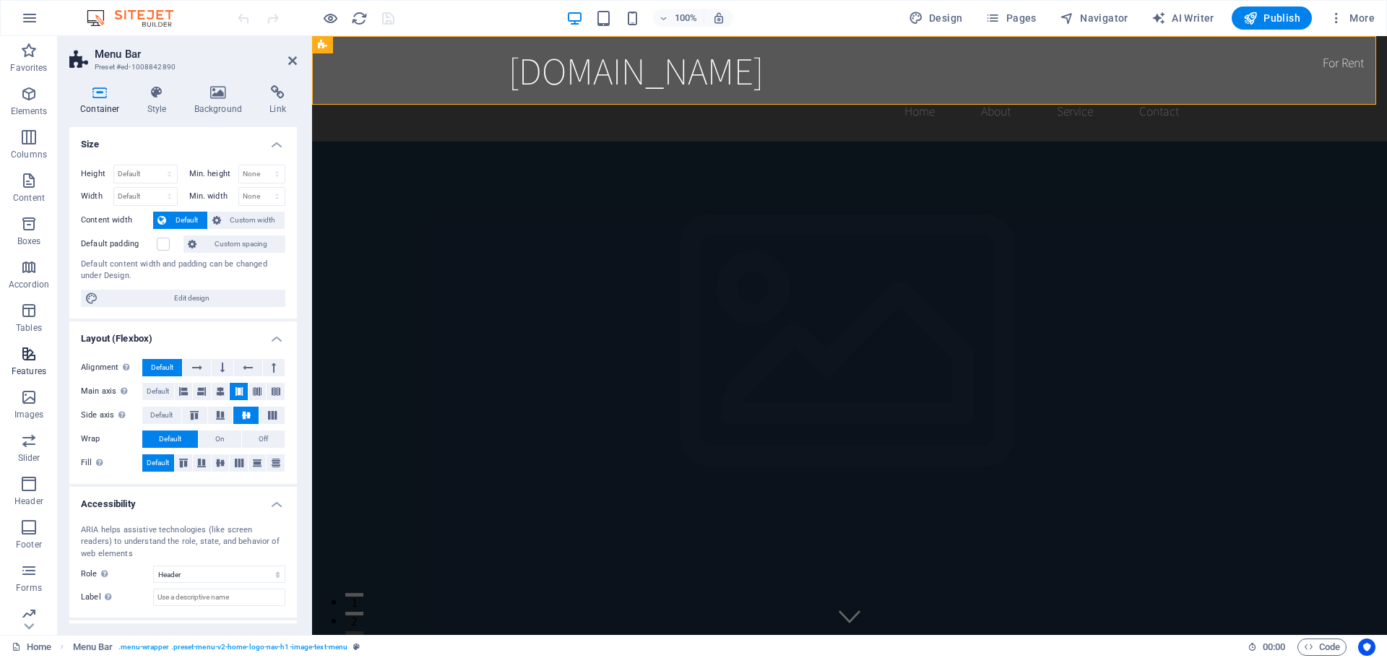
click at [23, 363] on span "Features" at bounding box center [29, 362] width 58 height 35
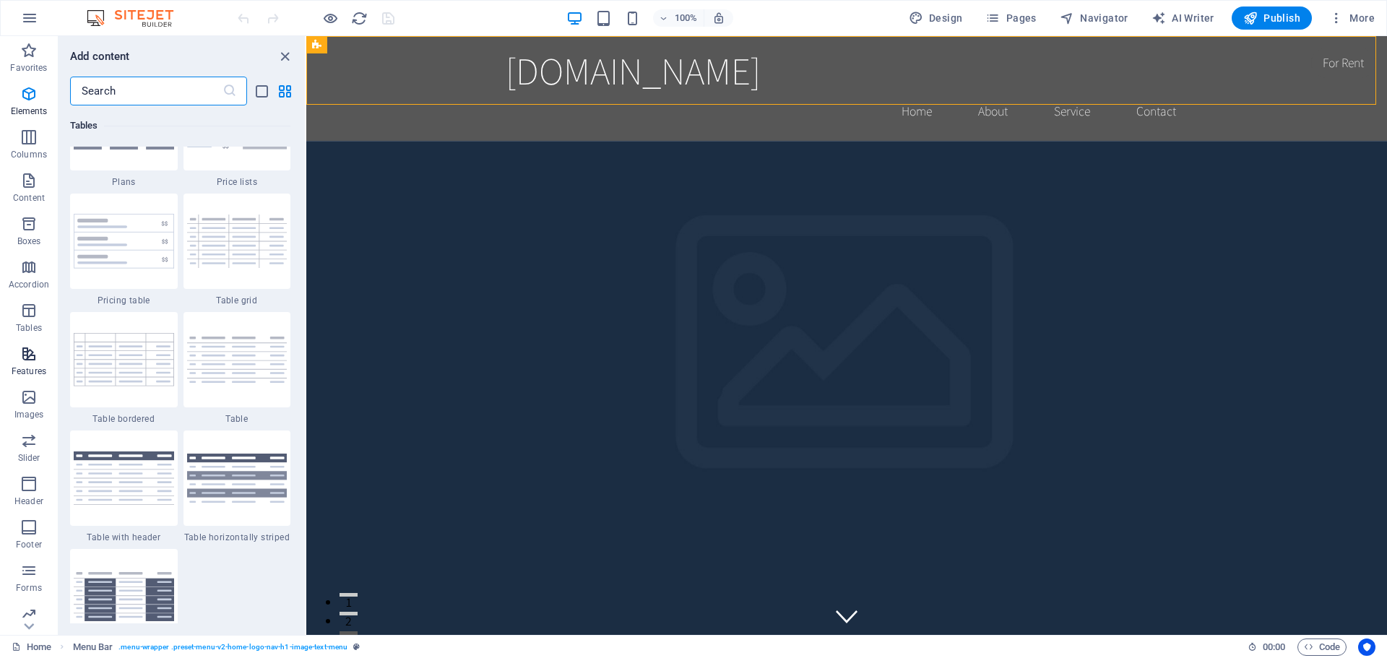
scroll to position [5632, 0]
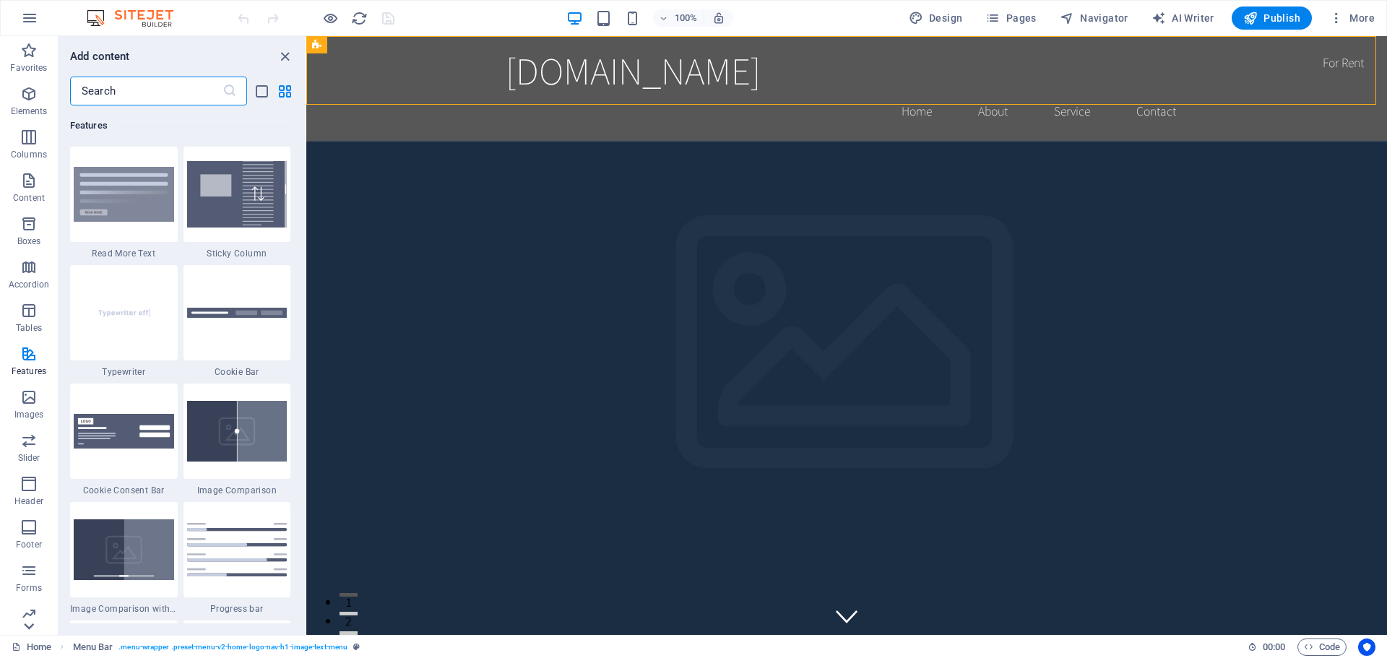
click at [27, 630] on icon at bounding box center [29, 626] width 20 height 20
click at [21, 561] on icon "button" at bounding box center [28, 562] width 17 height 17
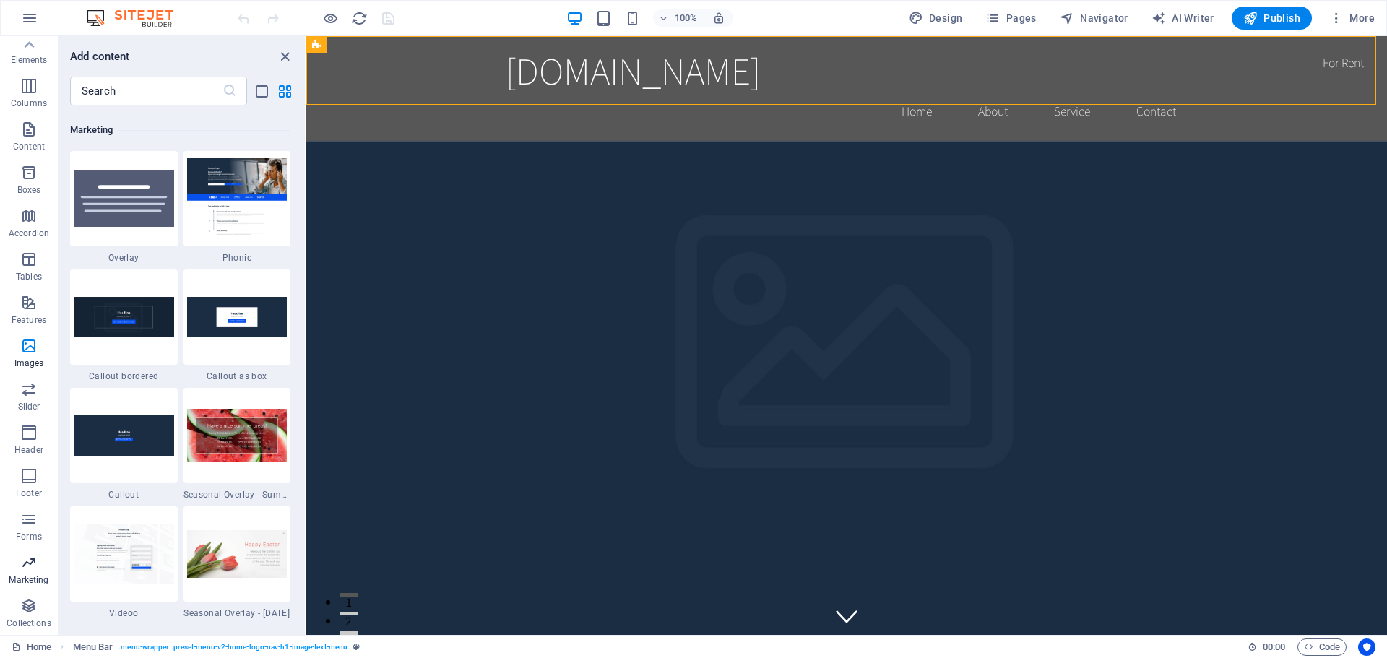
scroll to position [11768, 0]
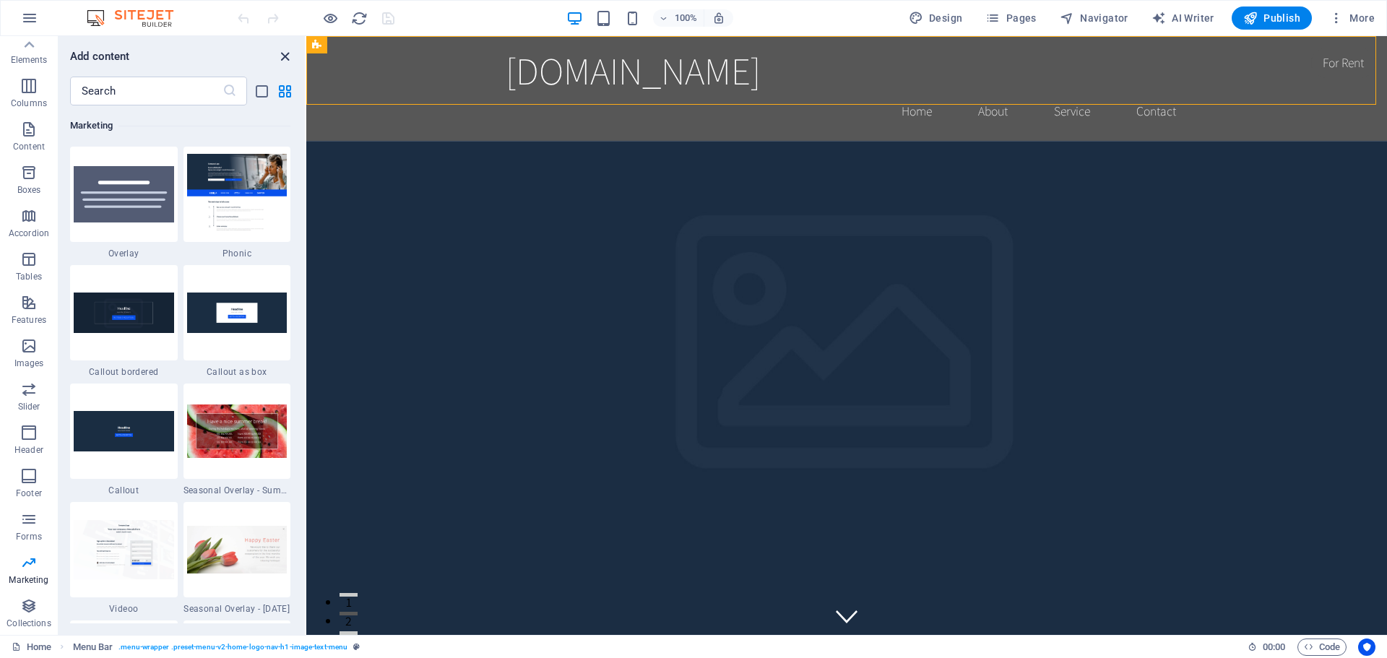
click at [280, 57] on icon "close panel" at bounding box center [285, 56] width 17 height 17
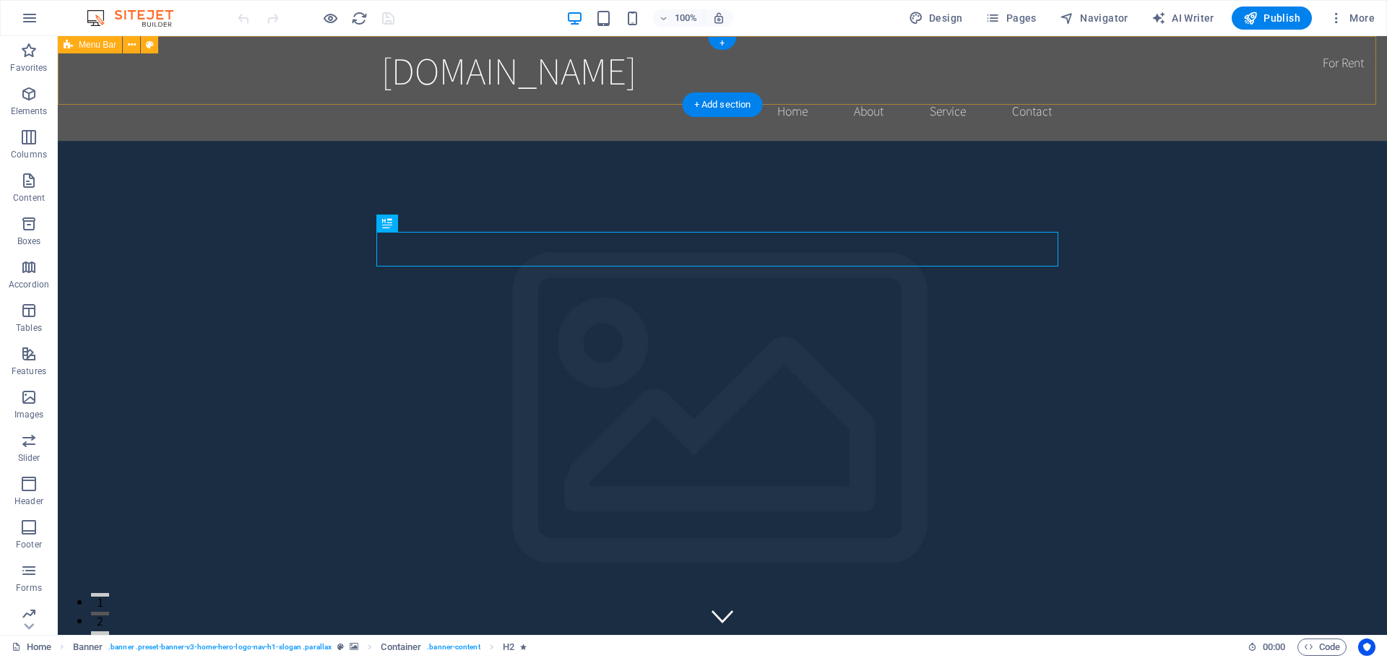
click at [1216, 72] on div "[DOMAIN_NAME] Home About Service Contact" at bounding box center [722, 88] width 1329 height 105
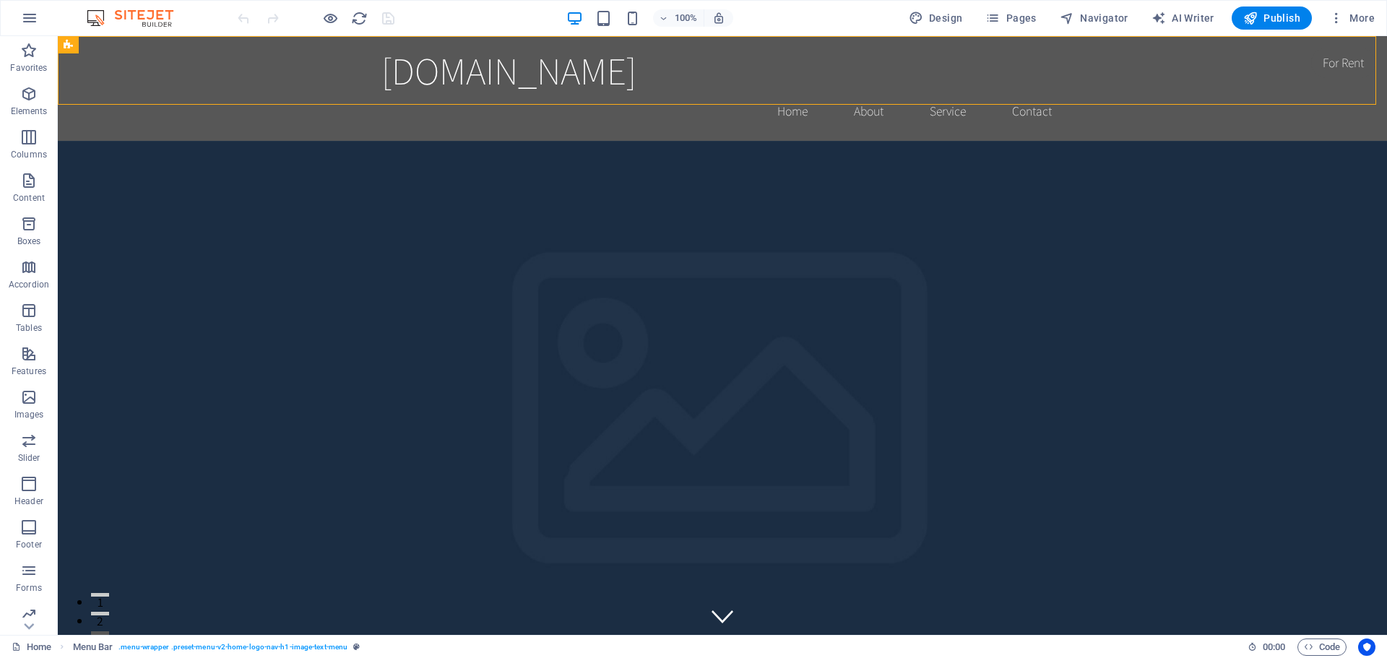
click at [871, 20] on div "100% Design Pages Navigator AI Writer Publish More" at bounding box center [808, 18] width 1146 height 23
click at [1340, 16] on icon "button" at bounding box center [1336, 18] width 14 height 14
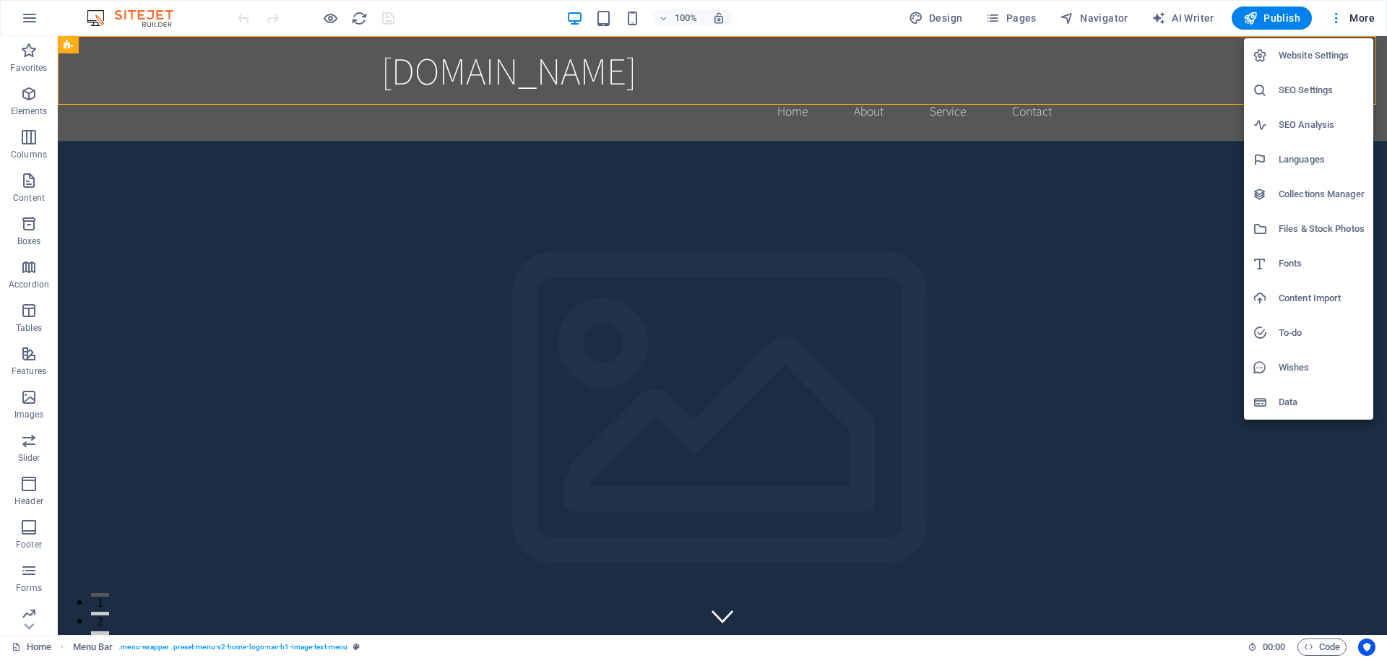
click at [1385, 629] on div at bounding box center [693, 329] width 1387 height 658
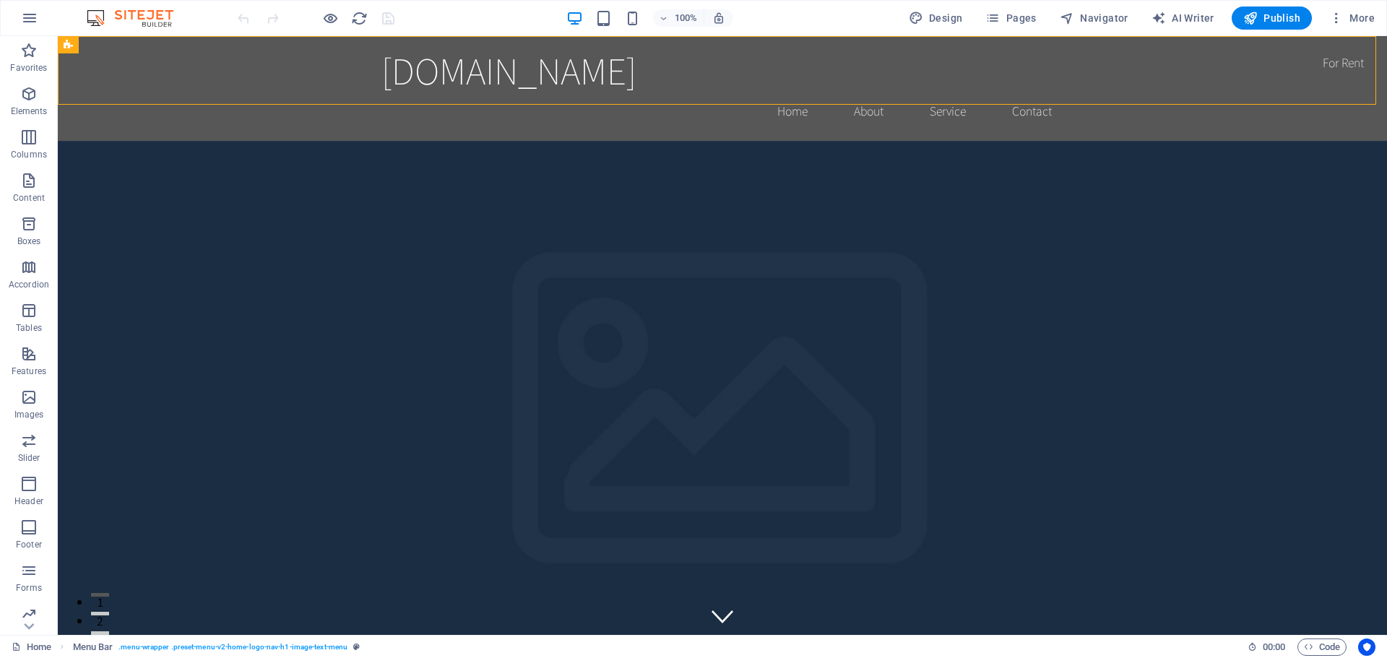
click at [1385, 629] on div "Website Settings SEO Settings SEO Analysis Languages Collections Manager Files …" at bounding box center [693, 334] width 1387 height 650
click at [30, 624] on icon at bounding box center [29, 626] width 20 height 20
click at [32, 610] on icon "button" at bounding box center [28, 605] width 17 height 17
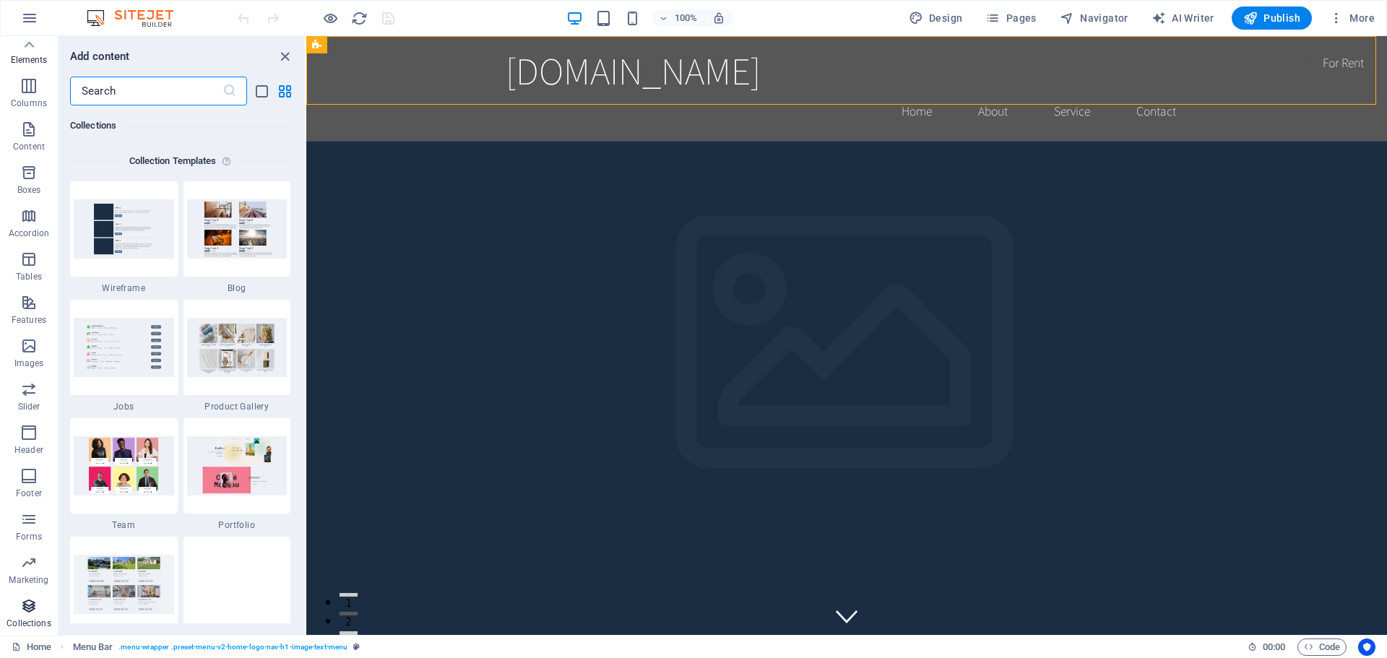
scroll to position [13226, 0]
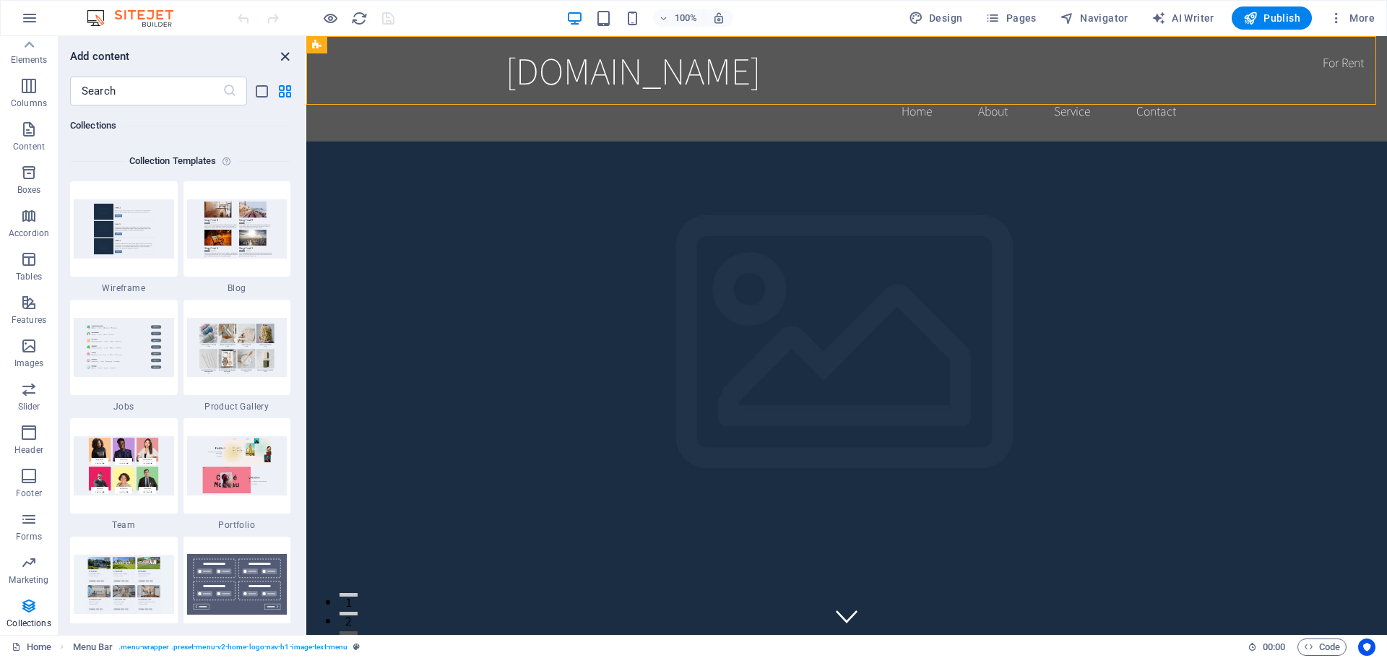
click at [280, 60] on icon "close panel" at bounding box center [285, 56] width 17 height 17
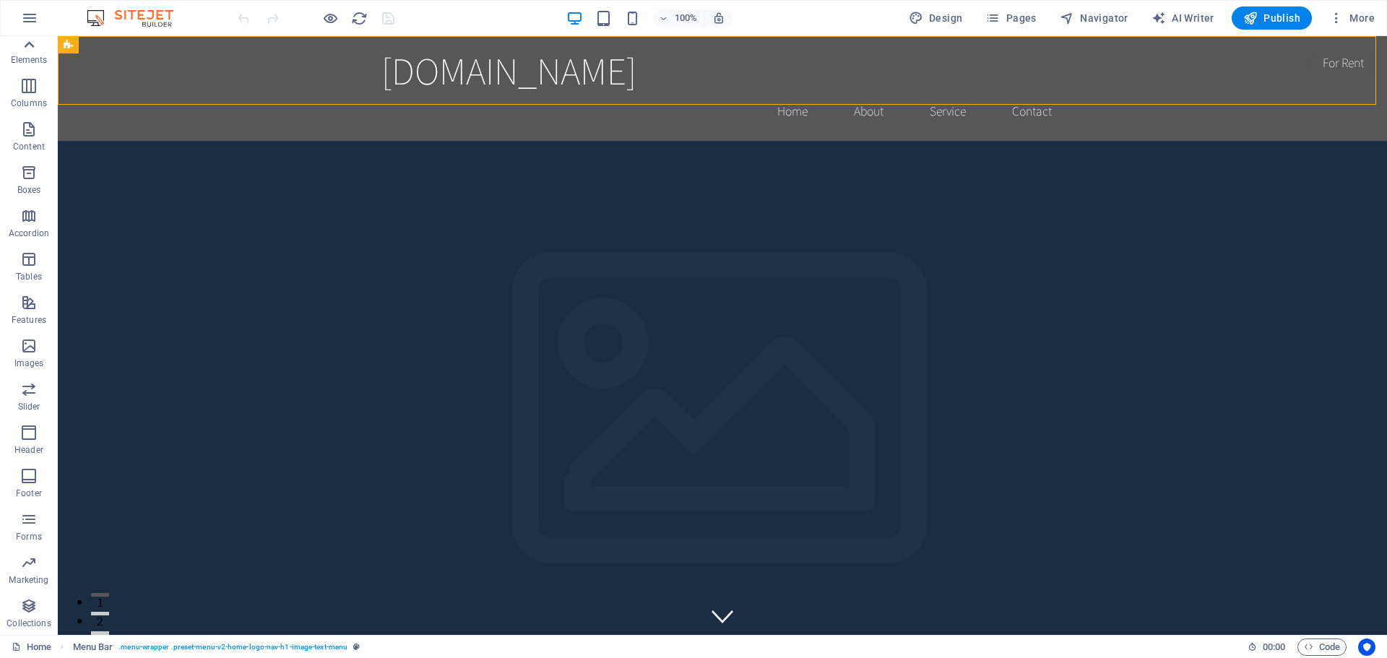
click at [30, 47] on icon at bounding box center [29, 45] width 20 height 20
click at [85, 46] on span "Menu Bar" at bounding box center [98, 44] width 38 height 9
click at [955, 26] on button "Design" at bounding box center [936, 18] width 66 height 23
select select "rem"
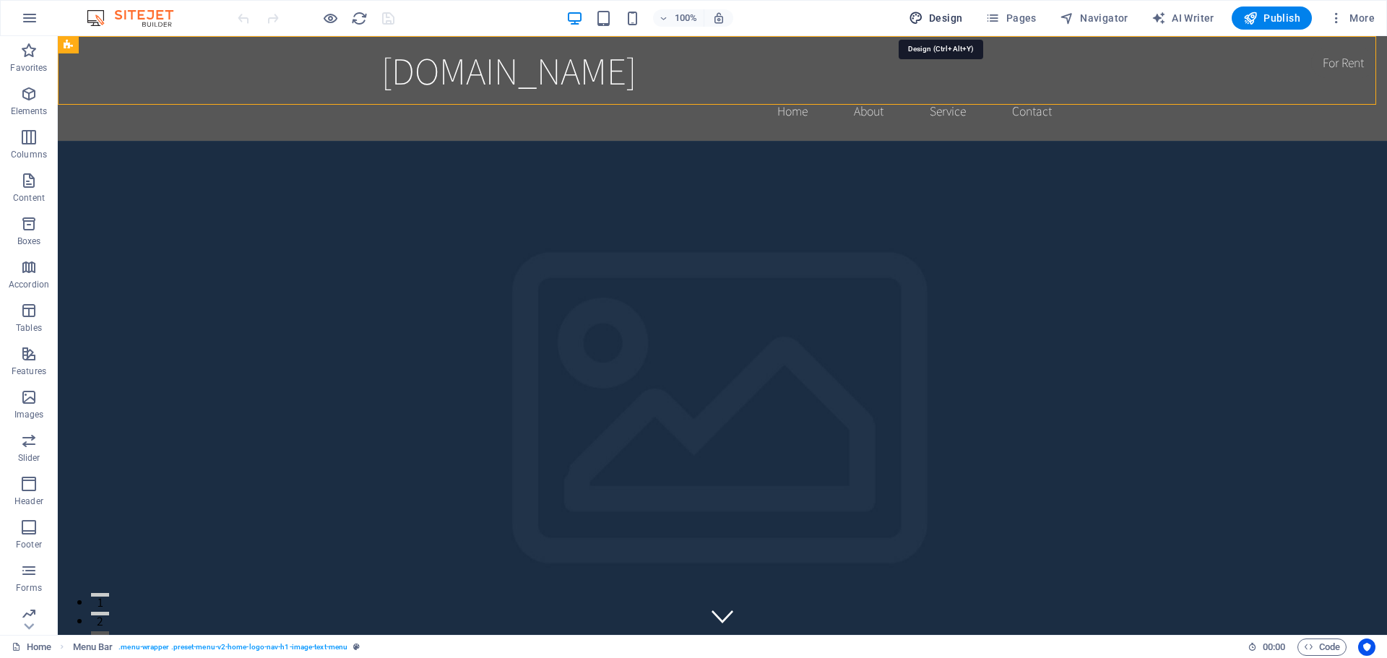
select select "200"
select select "px"
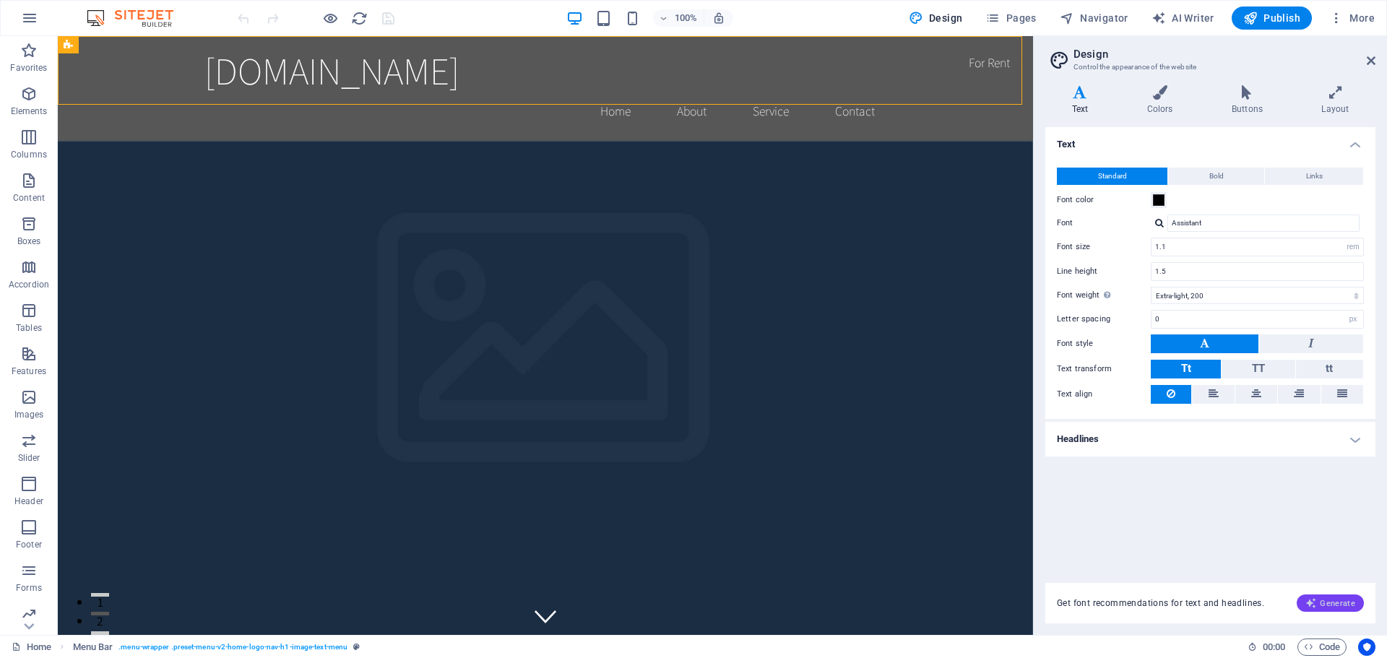
click at [1347, 608] on span "Generate" at bounding box center [1331, 603] width 50 height 12
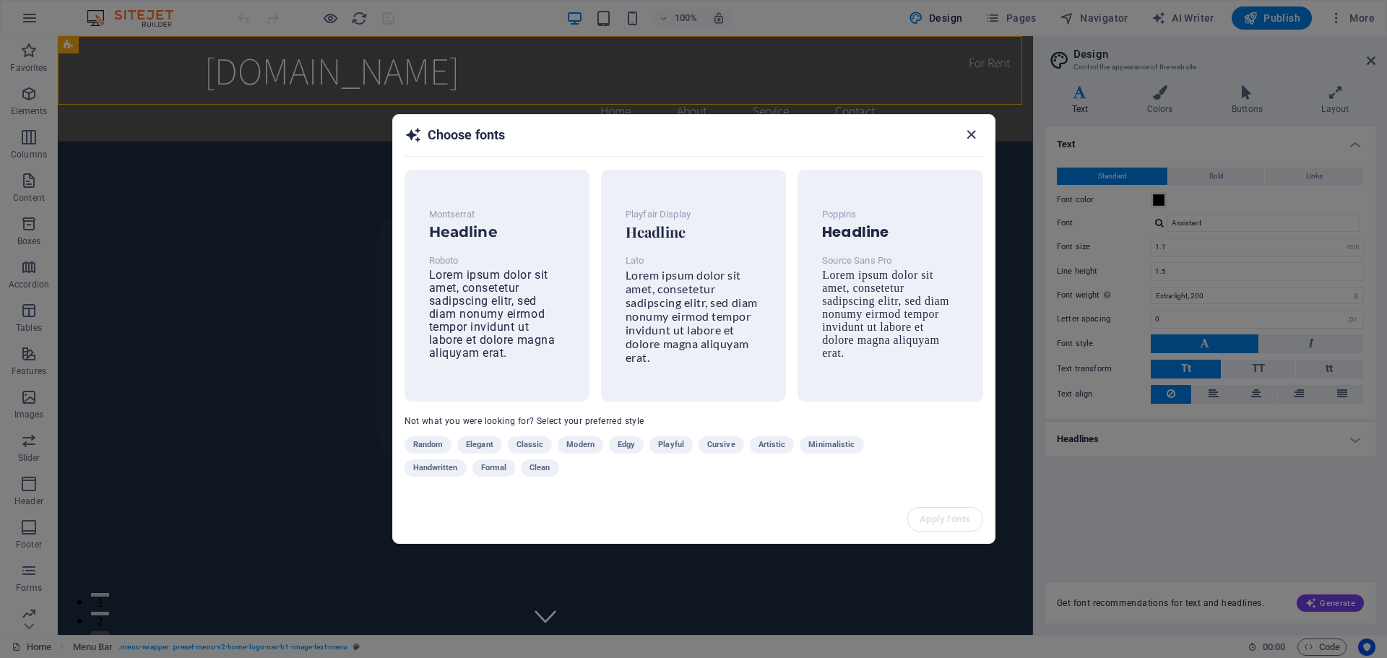
click at [971, 132] on icon "button" at bounding box center [971, 134] width 17 height 17
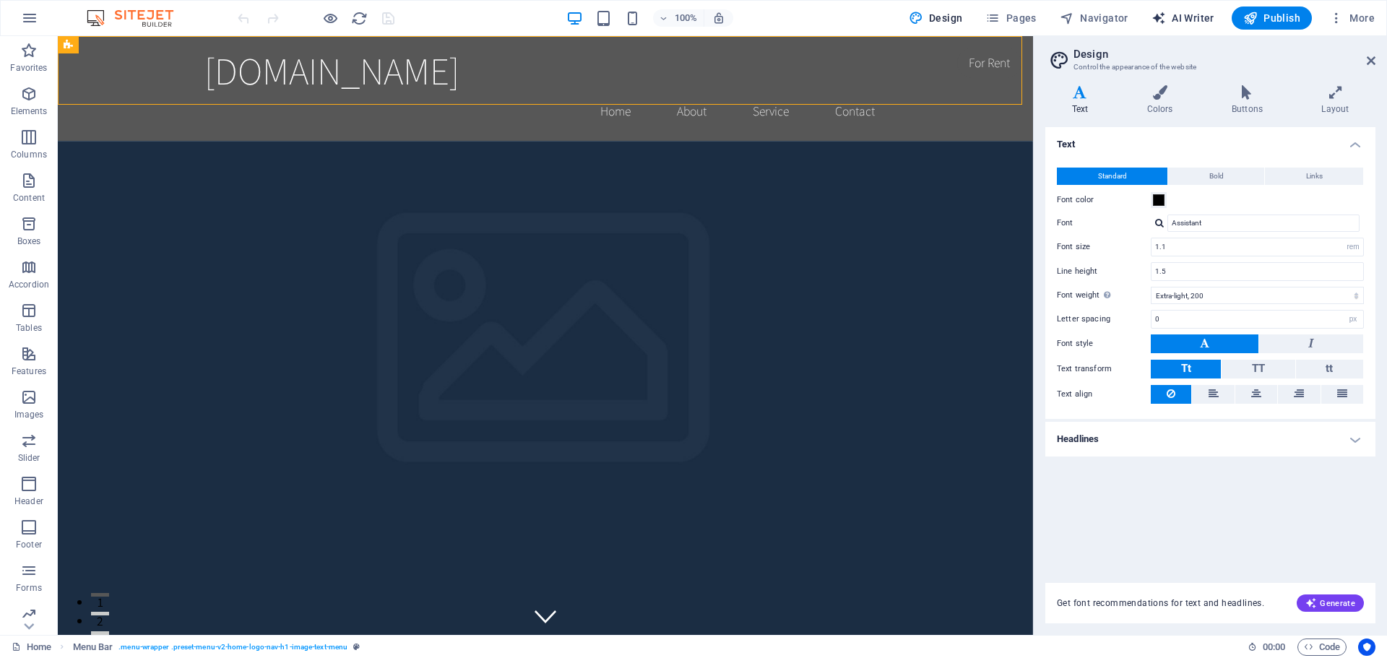
click at [1187, 18] on span "AI Writer" at bounding box center [1183, 18] width 63 height 14
select select "English"
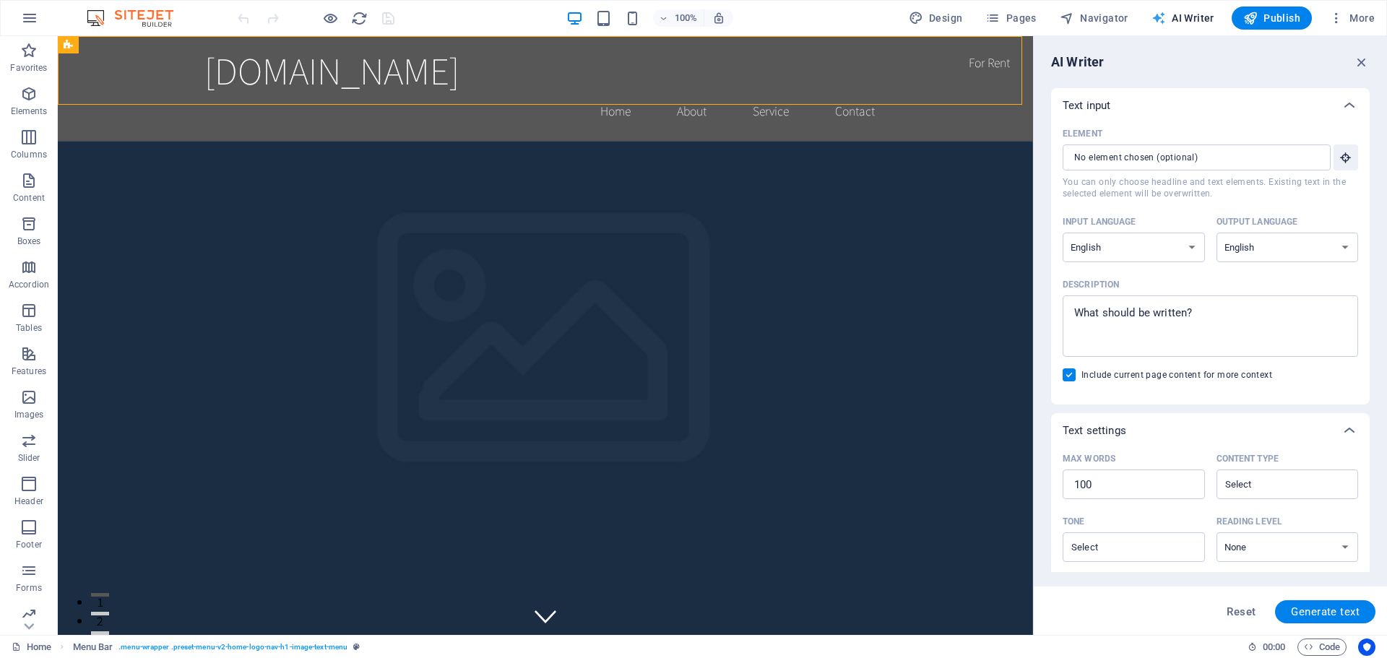
click at [1187, 18] on span "AI Writer" at bounding box center [1183, 18] width 63 height 14
click at [1359, 55] on icon "button" at bounding box center [1362, 62] width 16 height 16
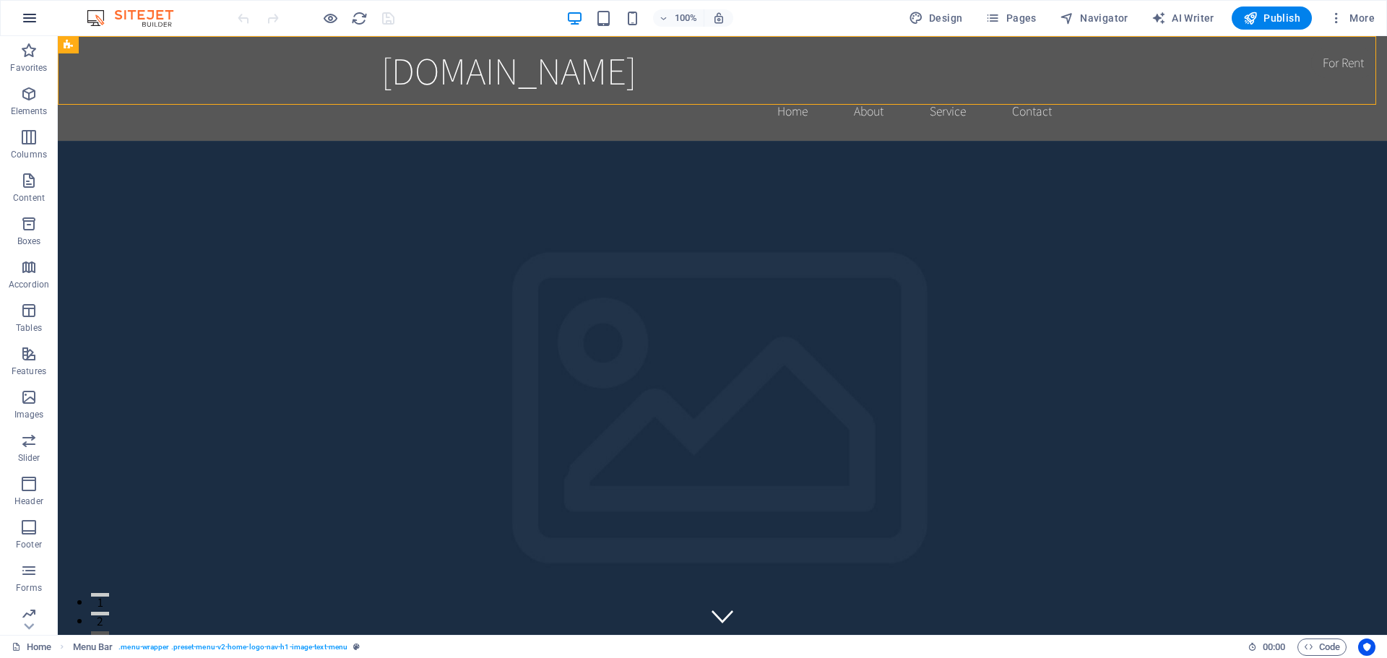
click at [25, 14] on icon "button" at bounding box center [29, 17] width 17 height 17
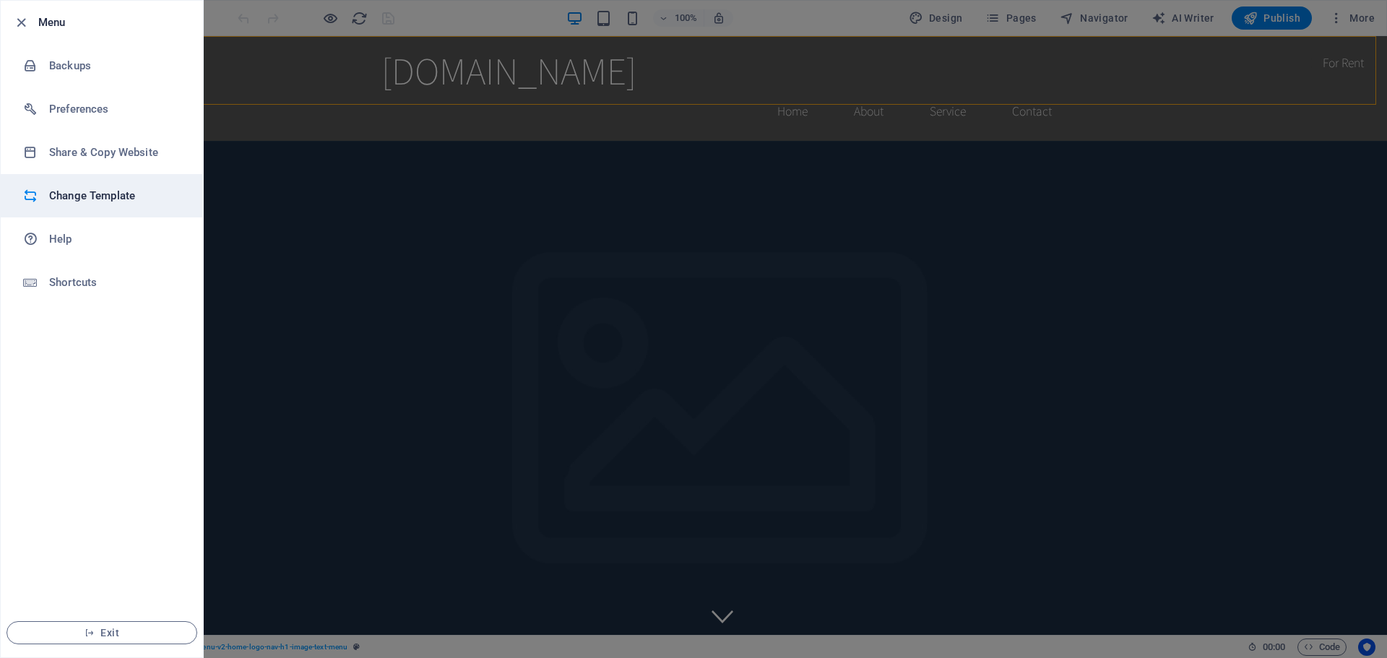
click at [66, 188] on h6 "Change Template" at bounding box center [116, 195] width 134 height 17
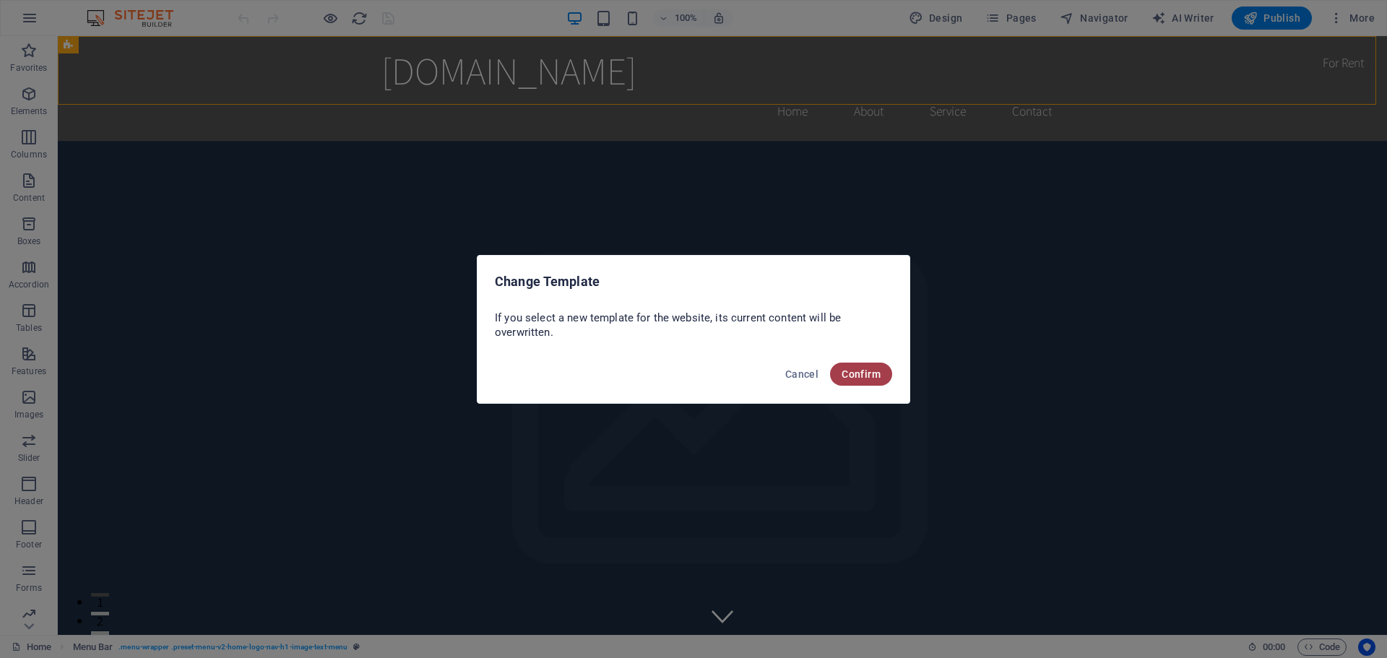
click at [865, 378] on span "Confirm" at bounding box center [861, 374] width 39 height 12
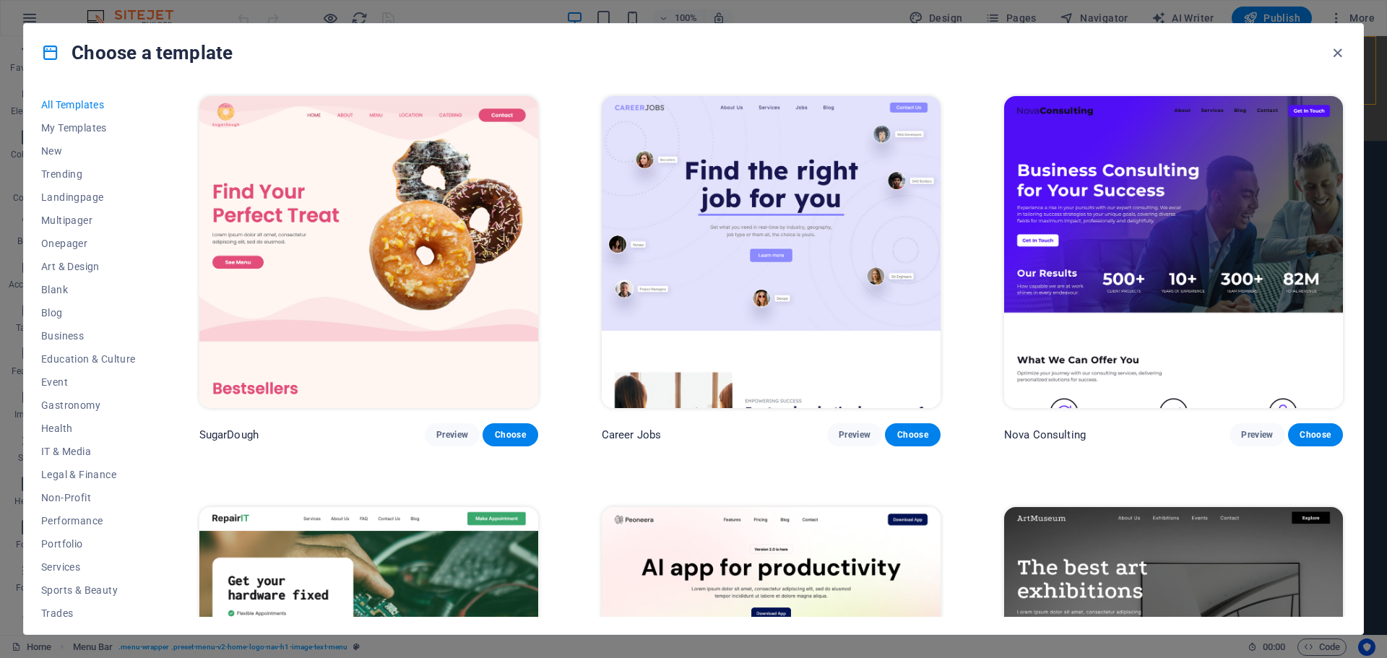
scroll to position [54, 0]
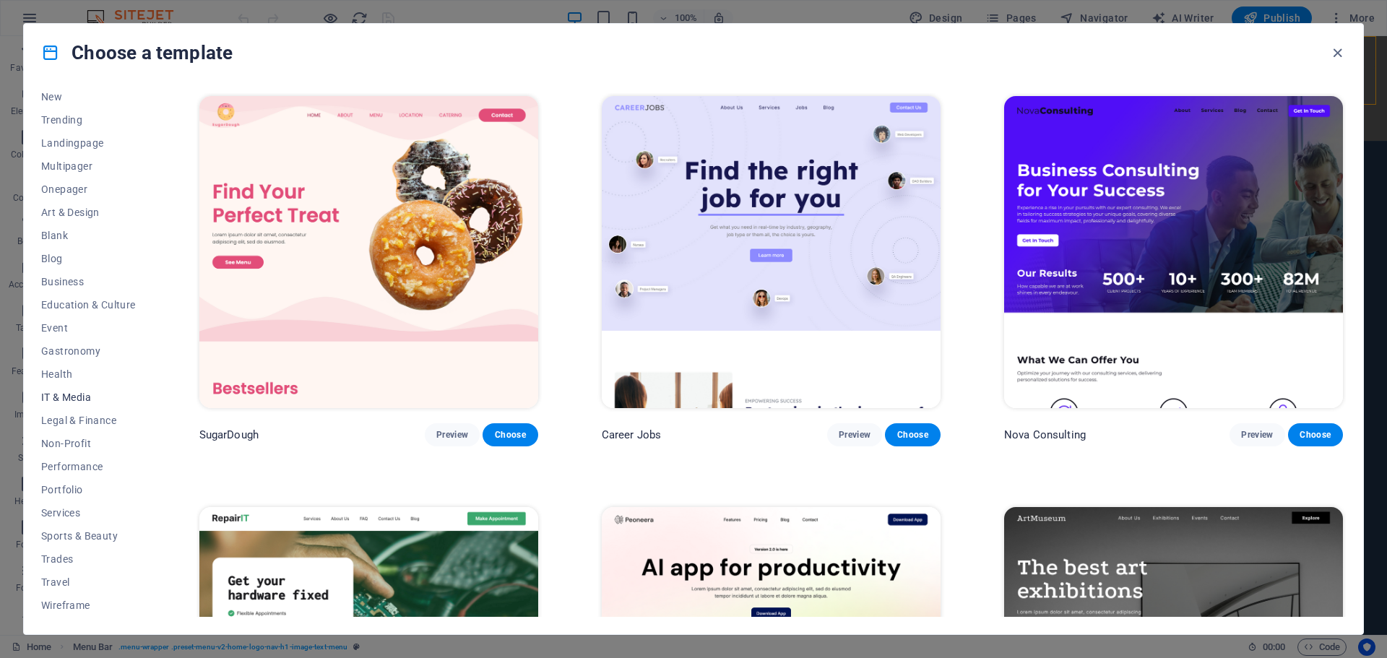
click at [85, 390] on button "IT & Media" at bounding box center [88, 397] width 95 height 23
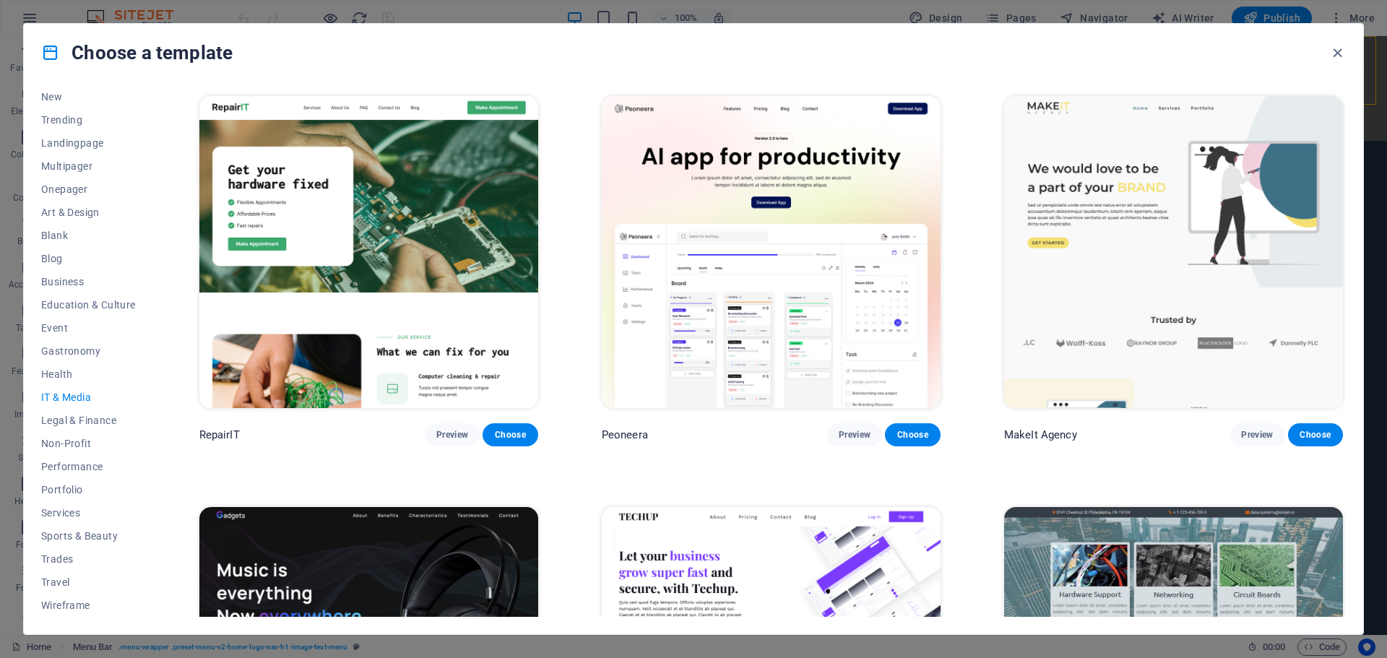
drag, startPoint x: 1346, startPoint y: 196, endPoint x: 1347, endPoint y: 223, distance: 27.5
click at [1347, 223] on div "All Templates My Templates New Trending Landingpage Multipager Onepager Art & D…" at bounding box center [693, 358] width 1339 height 553
click at [470, 10] on div "Choose a template All Templates My Templates New Trending Landingpage Multipage…" at bounding box center [693, 329] width 1387 height 658
drag, startPoint x: 155, startPoint y: 285, endPoint x: 151, endPoint y: 154, distance: 130.8
click at [151, 154] on div "All Templates My Templates New Trending Landingpage Multipager Onepager Art & D…" at bounding box center [693, 358] width 1339 height 553
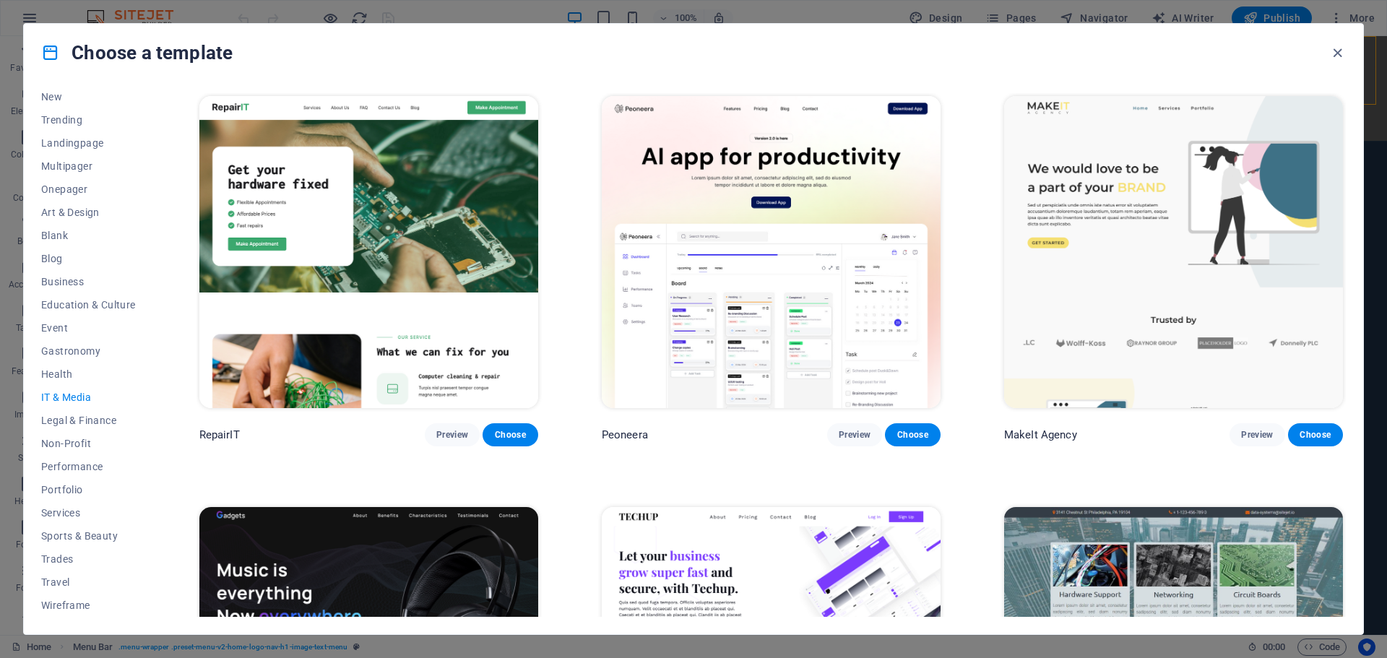
drag, startPoint x: 151, startPoint y: 154, endPoint x: 158, endPoint y: 103, distance: 51.8
click at [158, 103] on div "All Templates My Templates New Trending Landingpage Multipager Onepager Art & D…" at bounding box center [693, 358] width 1339 height 553
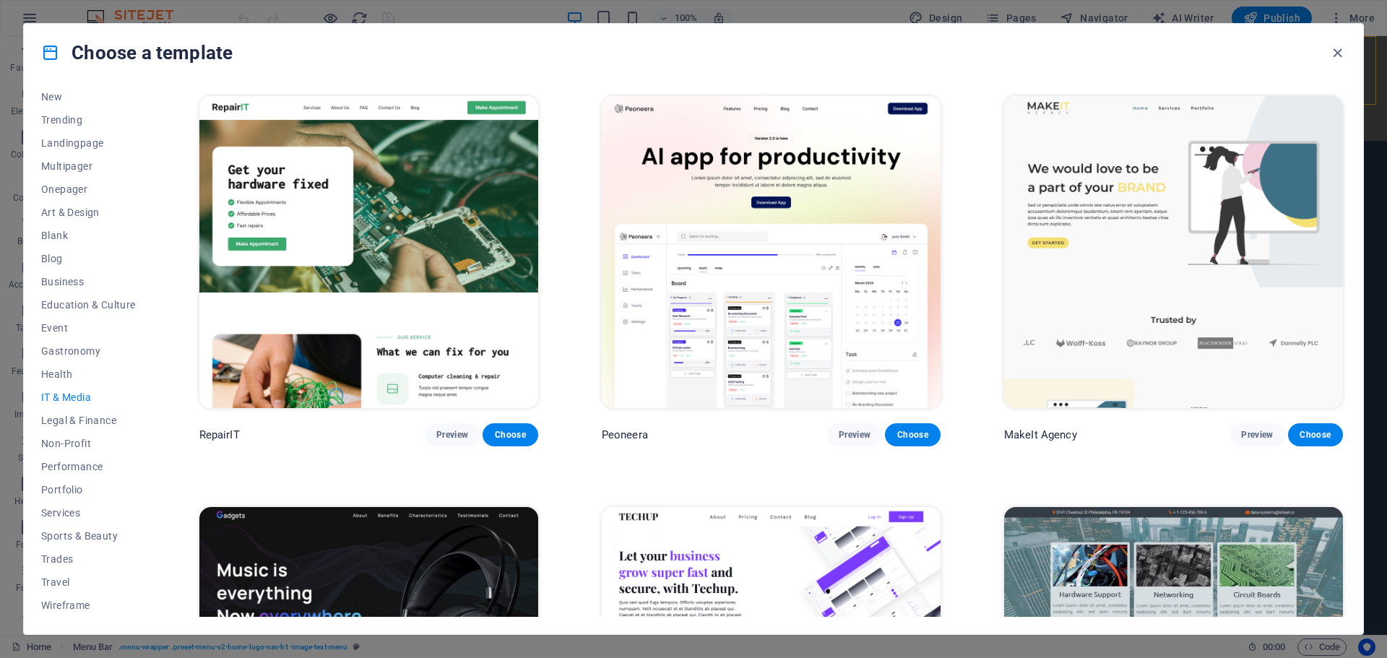
click at [158, 103] on div "All Templates My Templates New Trending Landingpage Multipager Onepager Art & D…" at bounding box center [693, 358] width 1339 height 553
click at [472, 11] on div "Choose a template All Templates My Templates New Trending Landingpage Multipage…" at bounding box center [693, 329] width 1387 height 658
click at [1339, 54] on icon "button" at bounding box center [1337, 53] width 17 height 17
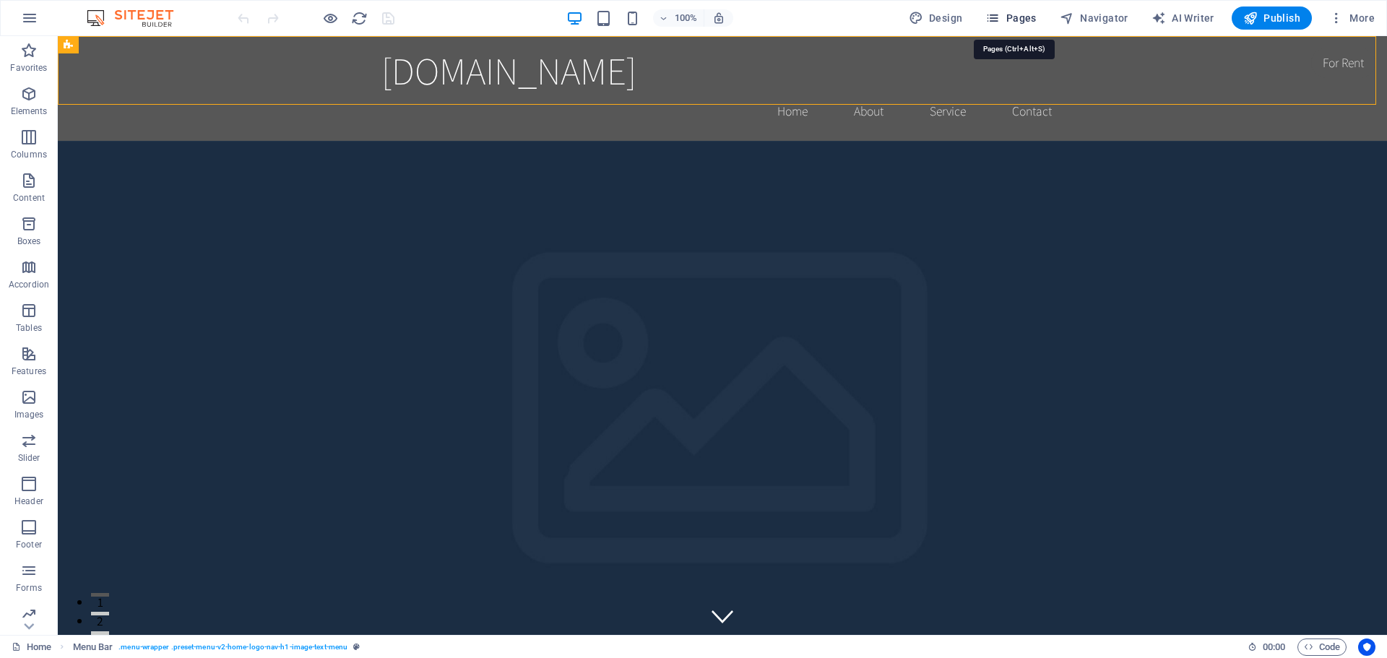
click at [1005, 24] on span "Pages" at bounding box center [1010, 18] width 51 height 14
